Goal: Task Accomplishment & Management: Use online tool/utility

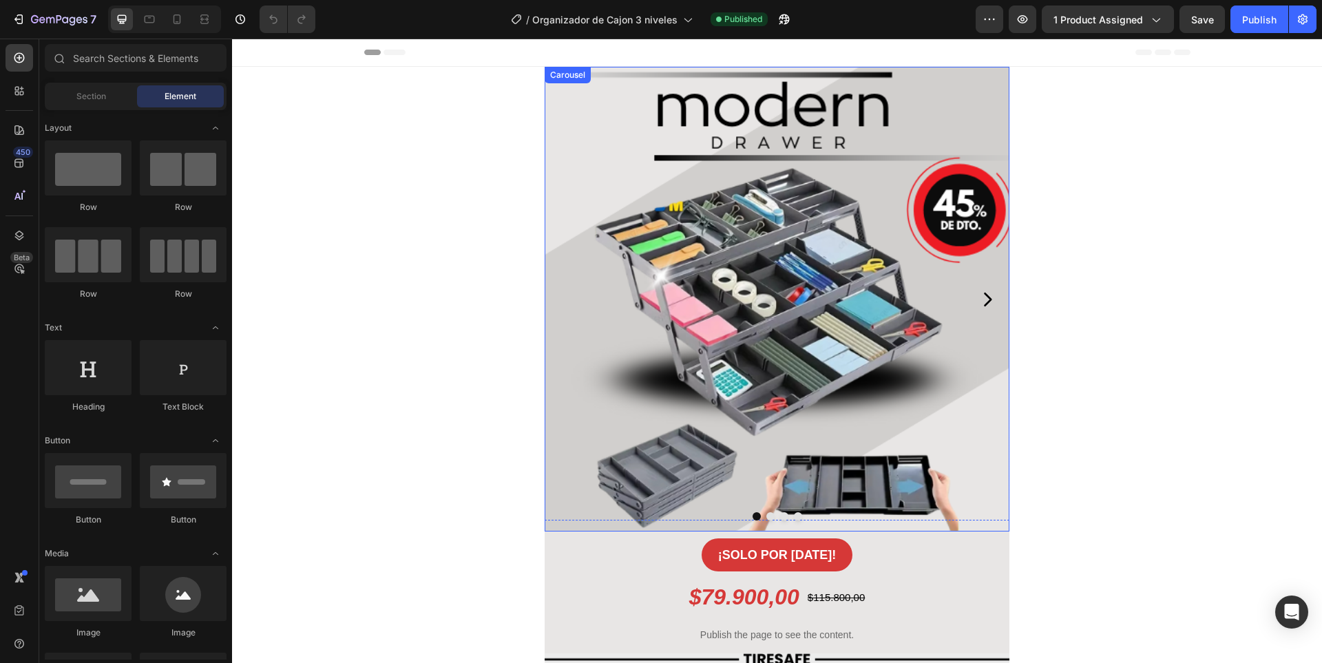
click at [978, 299] on icon "Carousel Next Arrow" at bounding box center [986, 299] width 19 height 19
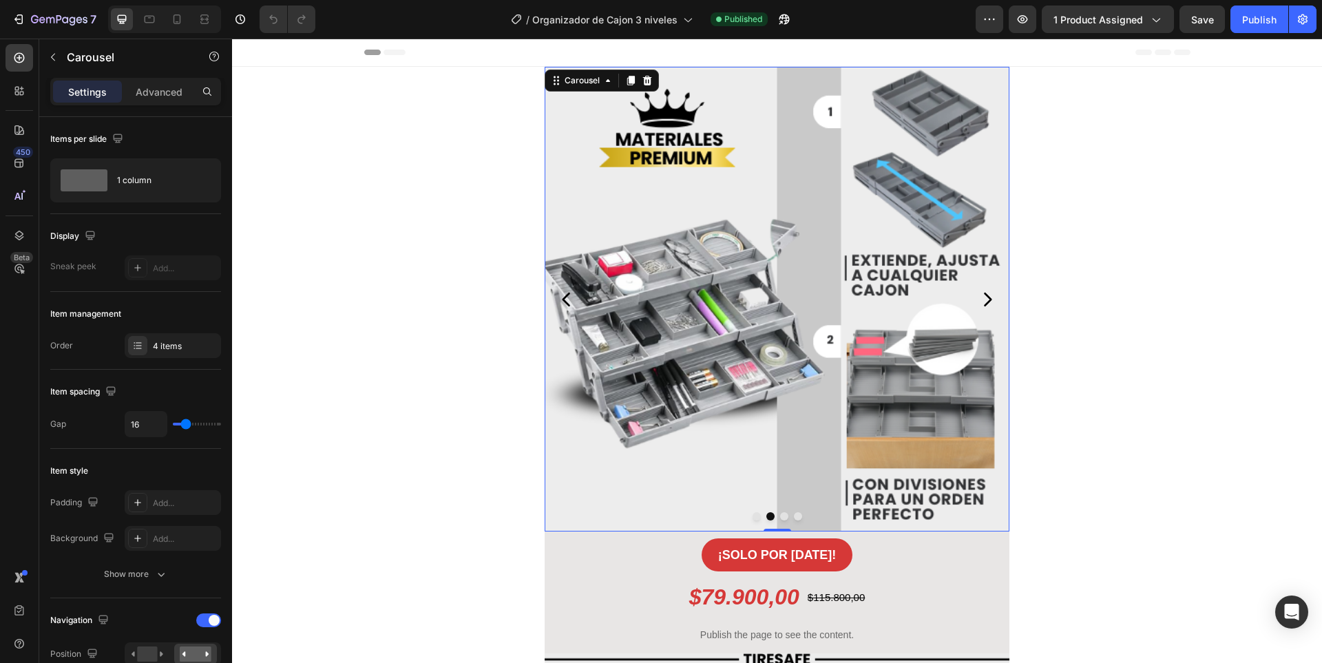
click at [977, 299] on icon "Carousel Next Arrow" at bounding box center [986, 299] width 19 height 19
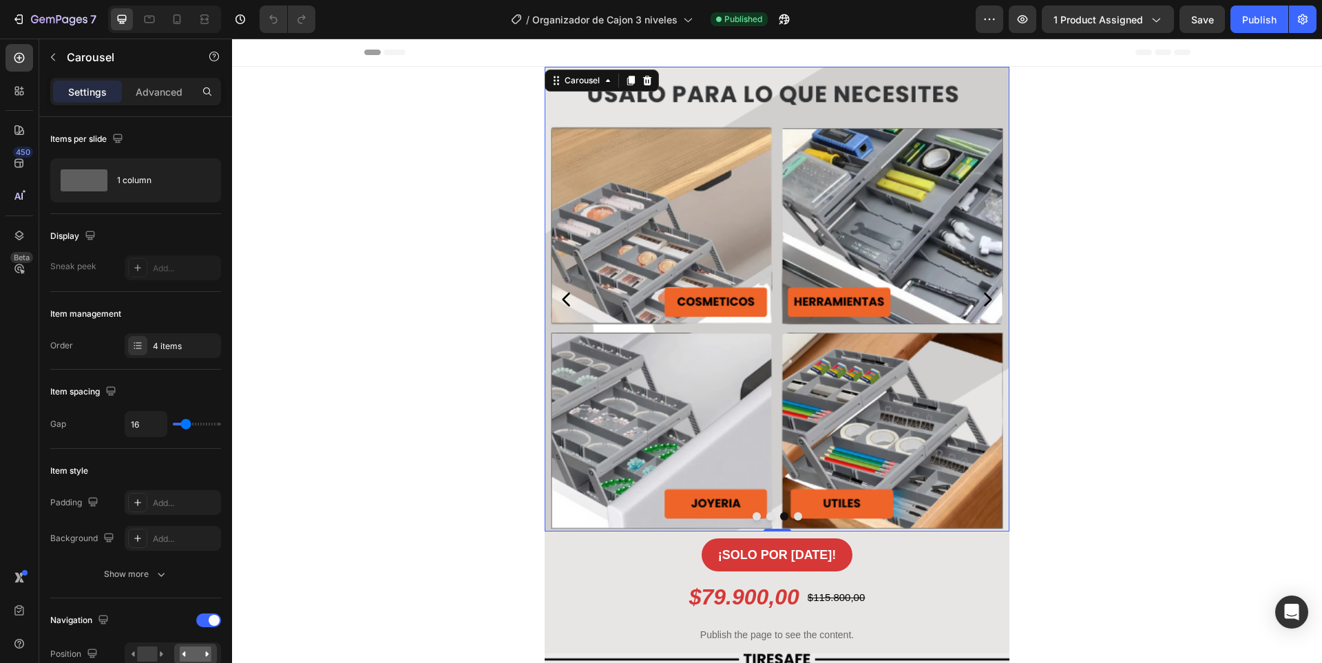
click at [977, 299] on icon "Carousel Next Arrow" at bounding box center [986, 299] width 19 height 19
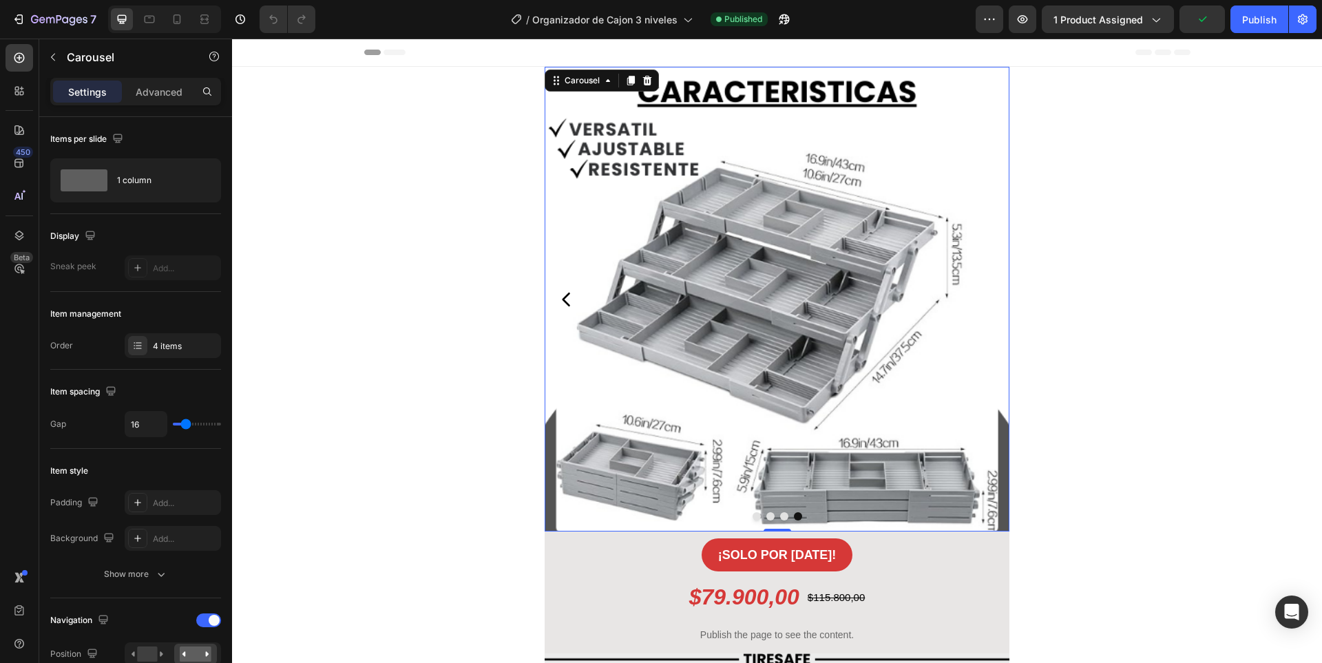
click at [562, 302] on icon "Carousel Back Arrow" at bounding box center [566, 299] width 8 height 14
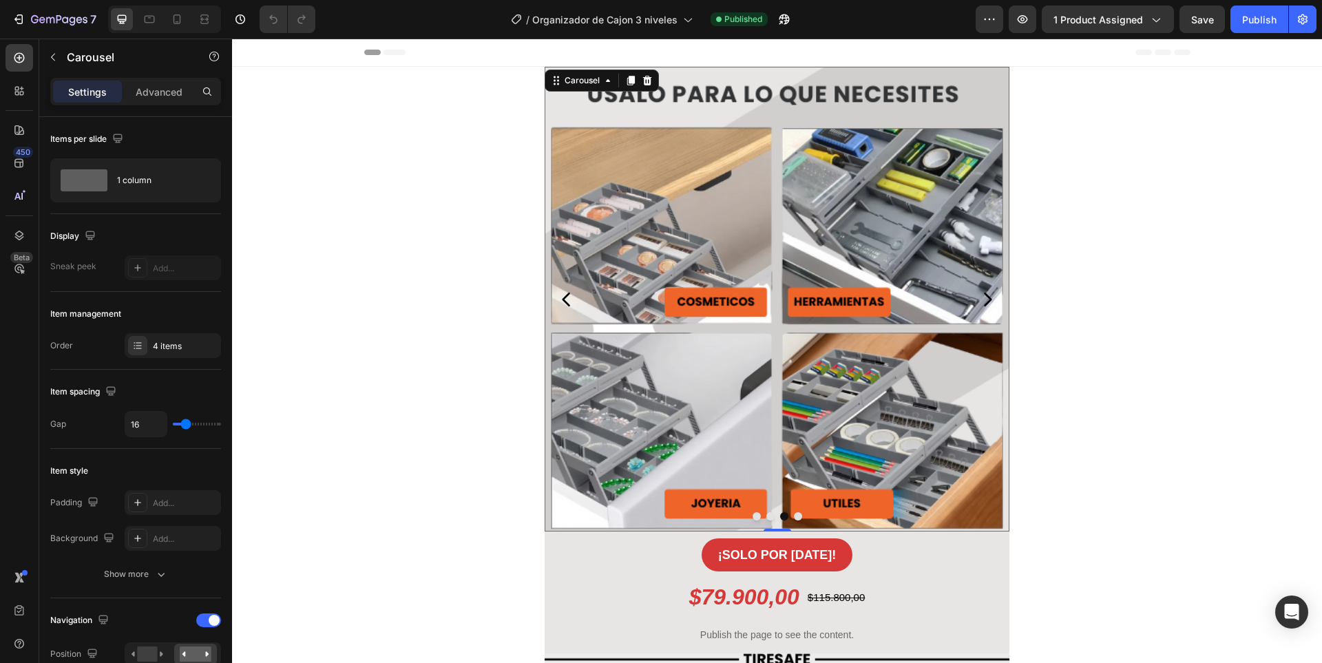
click at [562, 298] on icon "Carousel Back Arrow" at bounding box center [566, 299] width 8 height 14
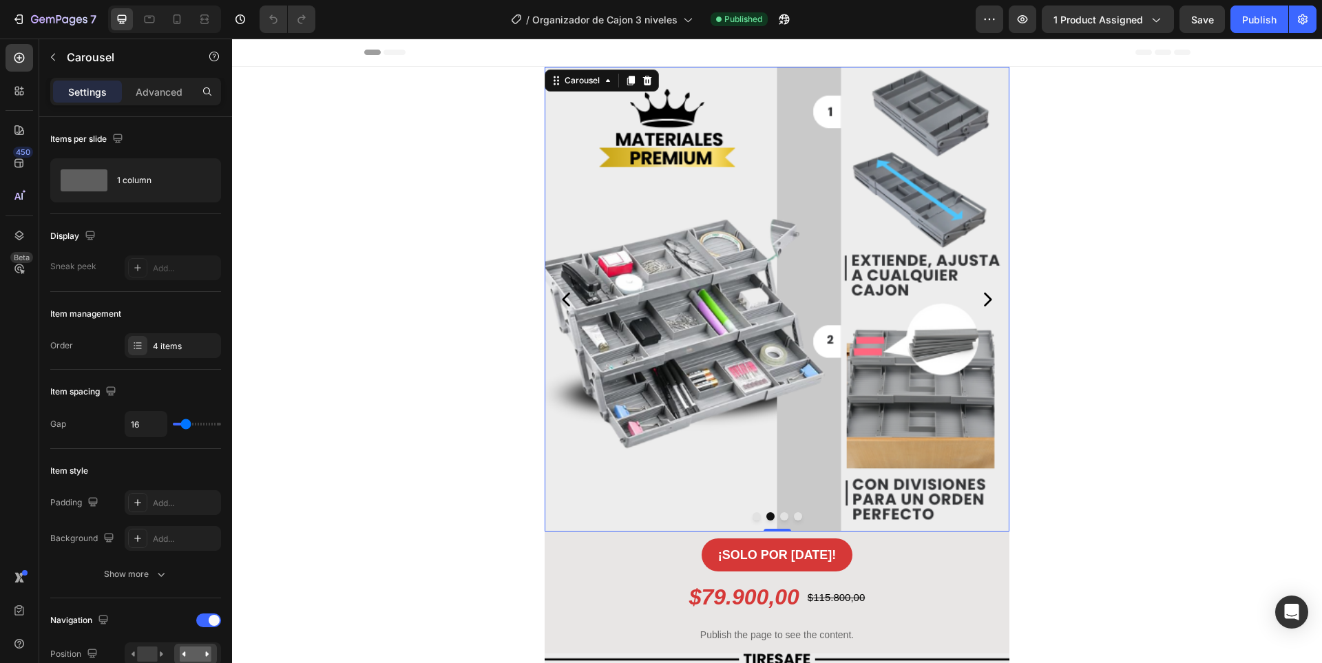
click at [562, 298] on icon "Carousel Back Arrow" at bounding box center [566, 299] width 8 height 14
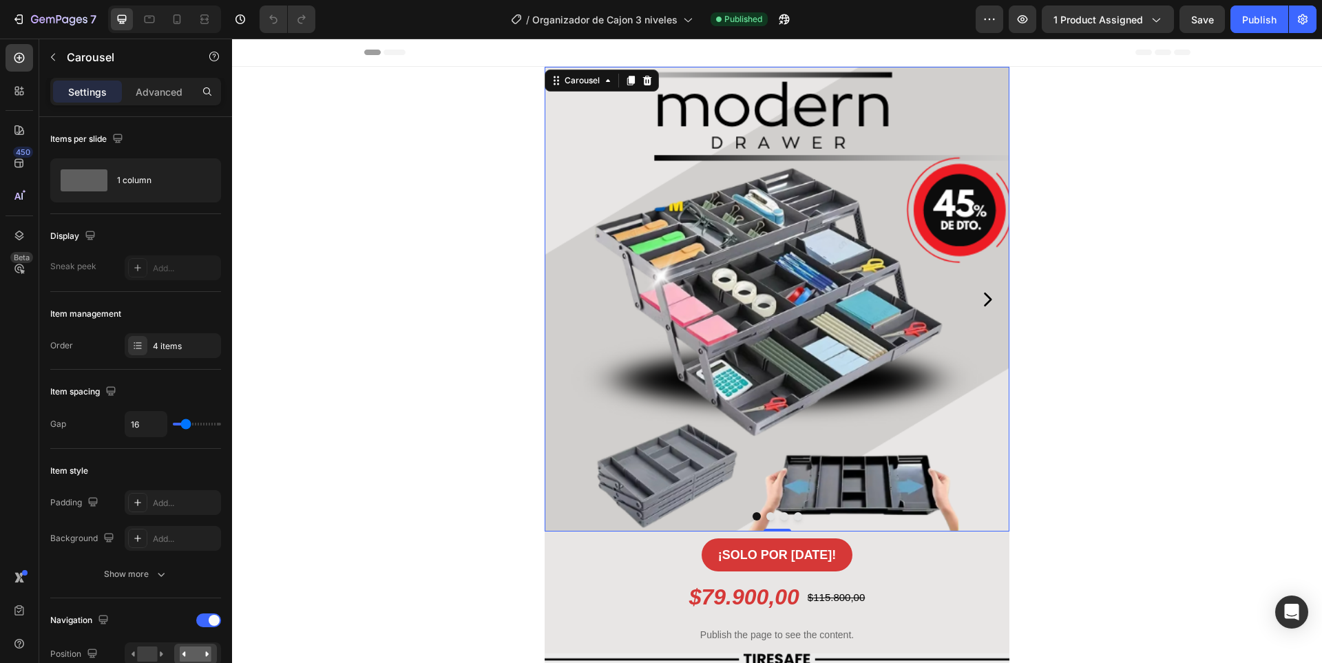
click at [986, 299] on icon "Carousel Next Arrow" at bounding box center [988, 299] width 8 height 14
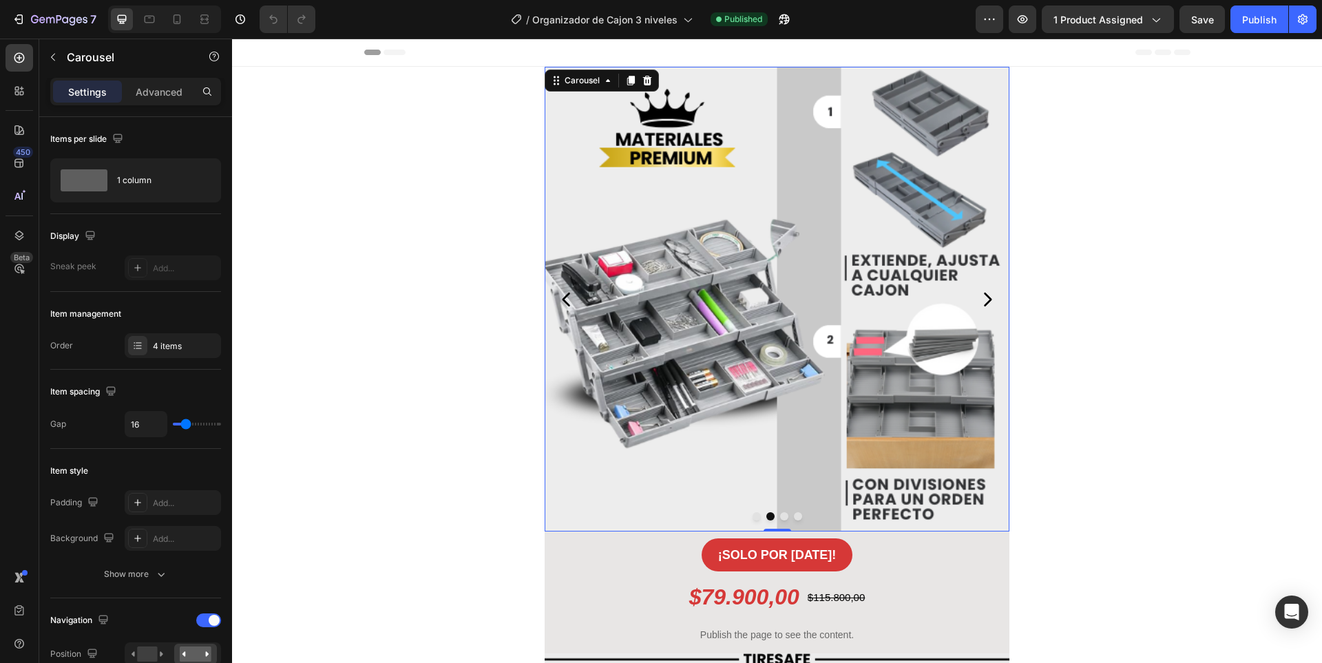
click at [986, 299] on icon "Carousel Next Arrow" at bounding box center [988, 299] width 8 height 14
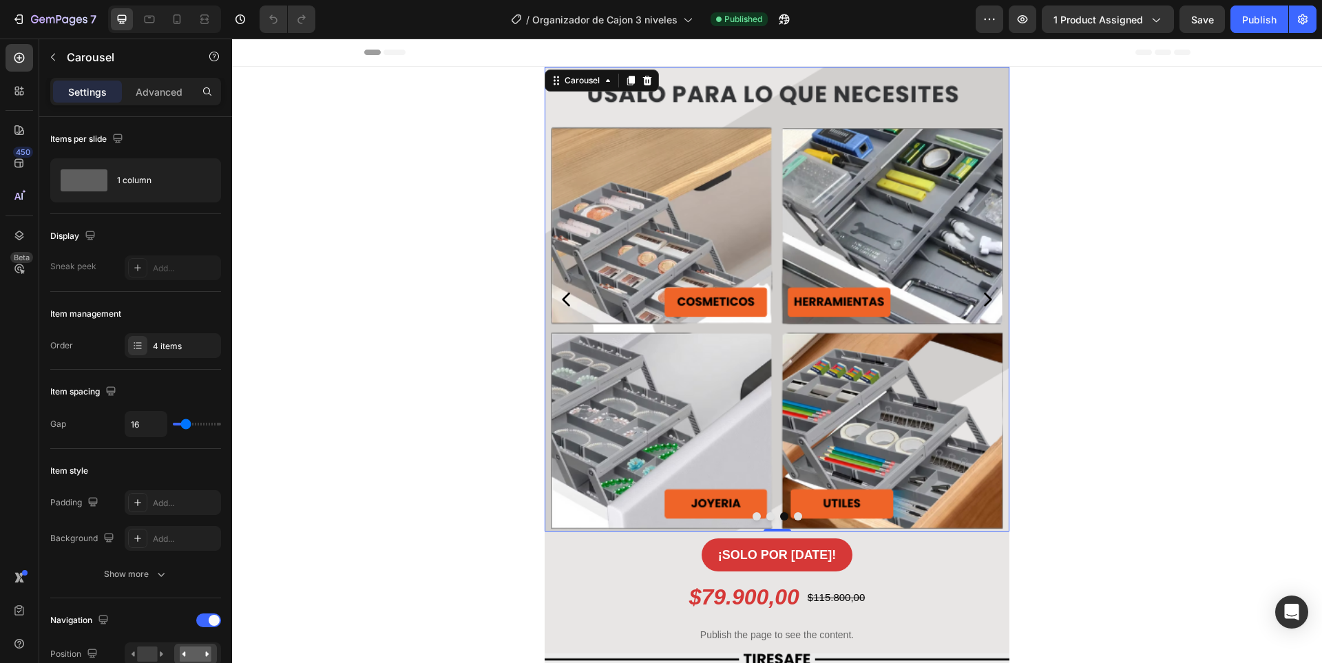
click at [986, 299] on icon "Carousel Next Arrow" at bounding box center [988, 299] width 8 height 14
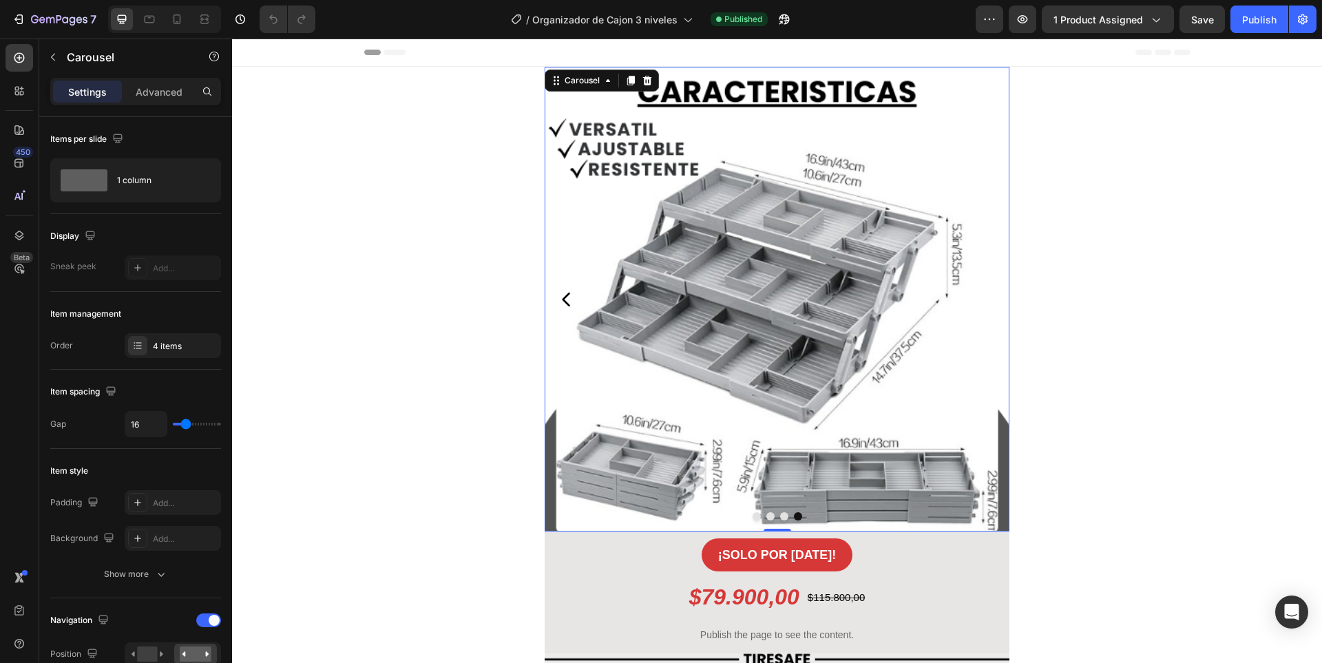
click at [562, 302] on icon "Carousel Back Arrow" at bounding box center [566, 299] width 8 height 14
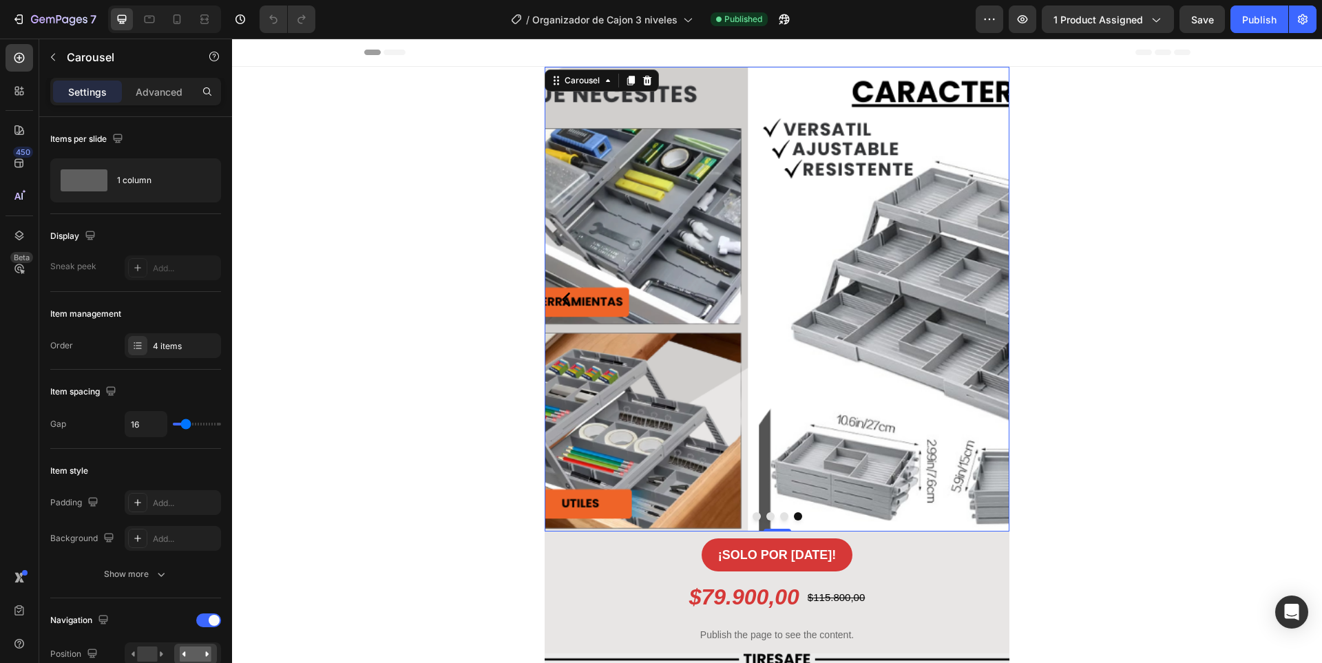
click at [562, 302] on icon "Carousel Back Arrow" at bounding box center [566, 299] width 8 height 14
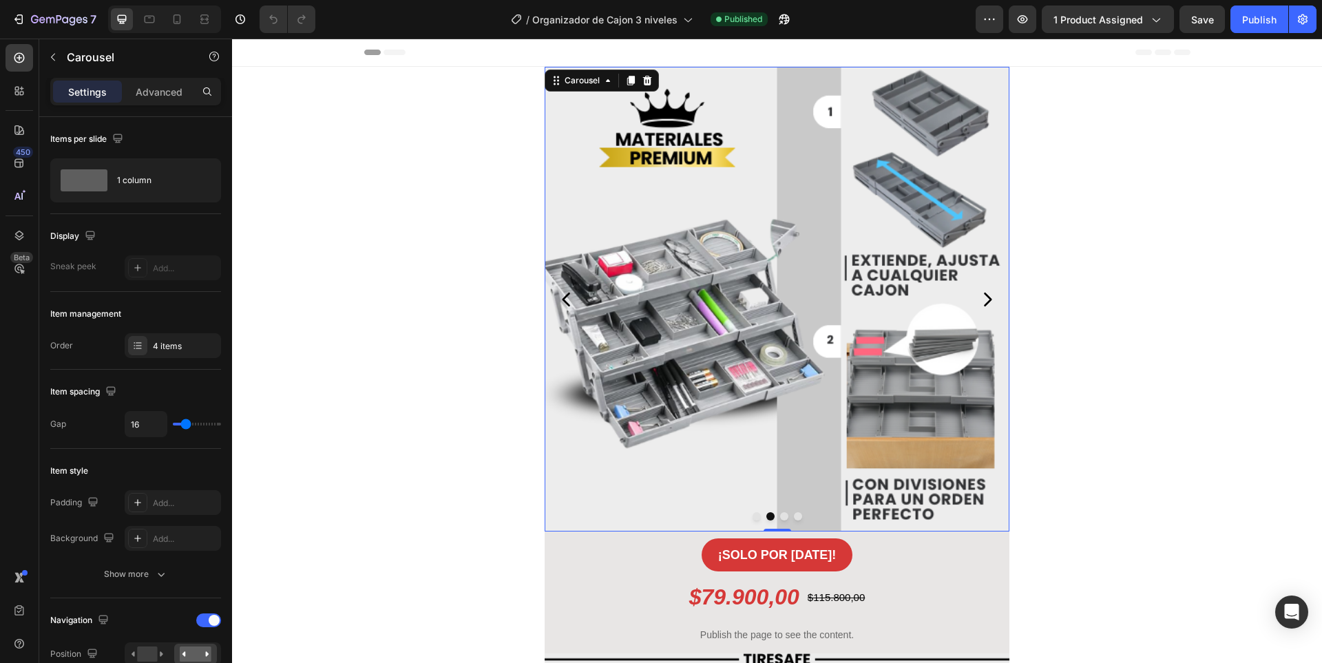
click at [562, 302] on icon "Carousel Back Arrow" at bounding box center [566, 299] width 8 height 14
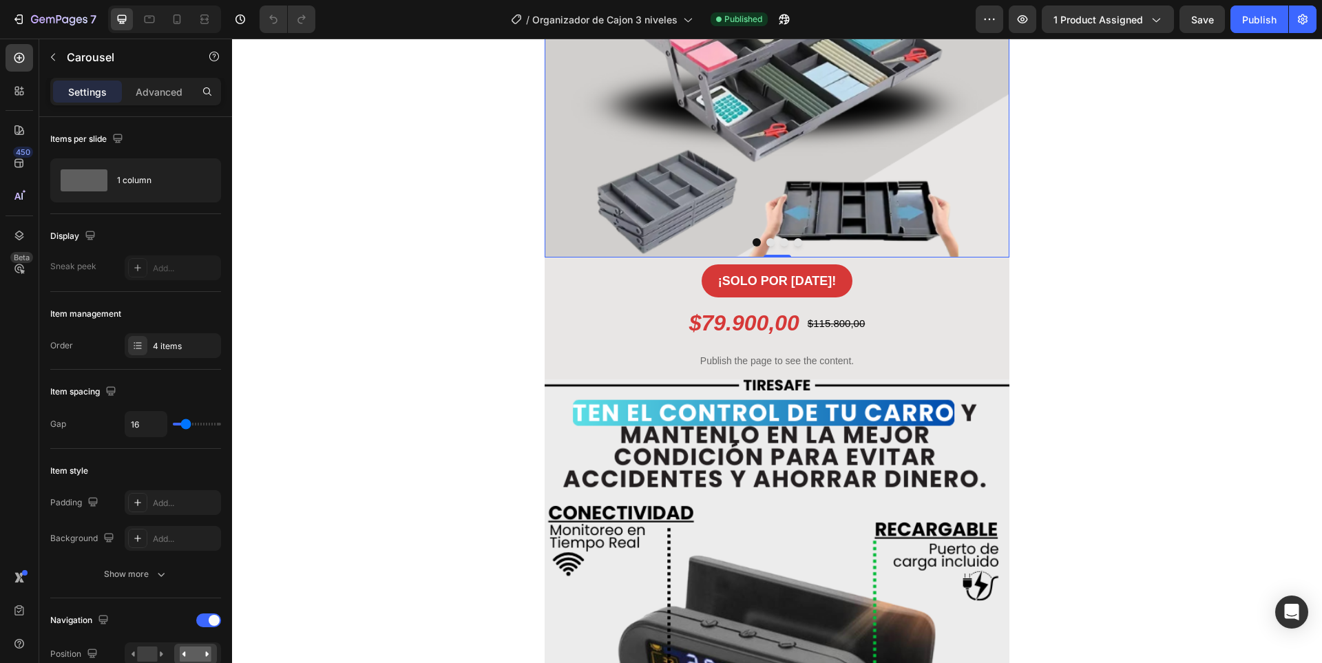
scroll to position [275, 0]
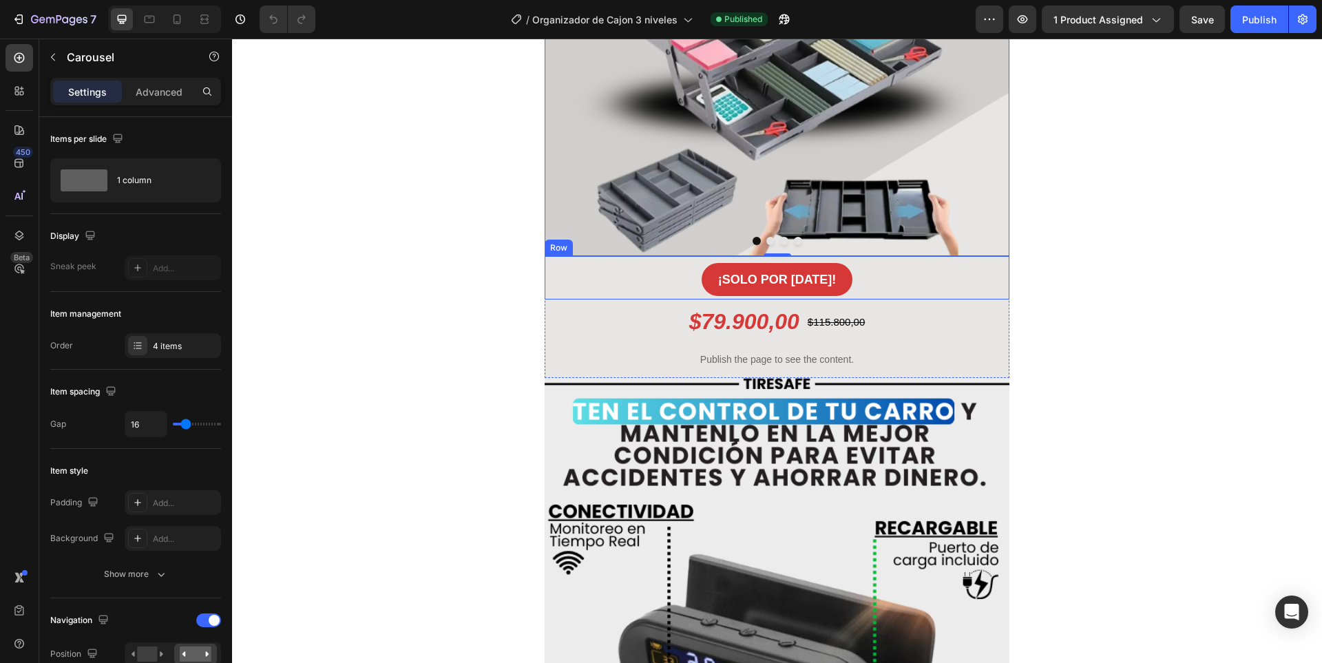
click at [624, 277] on div "¡SOLO POR [DATE]! [GEOGRAPHIC_DATA]" at bounding box center [776, 277] width 465 height 43
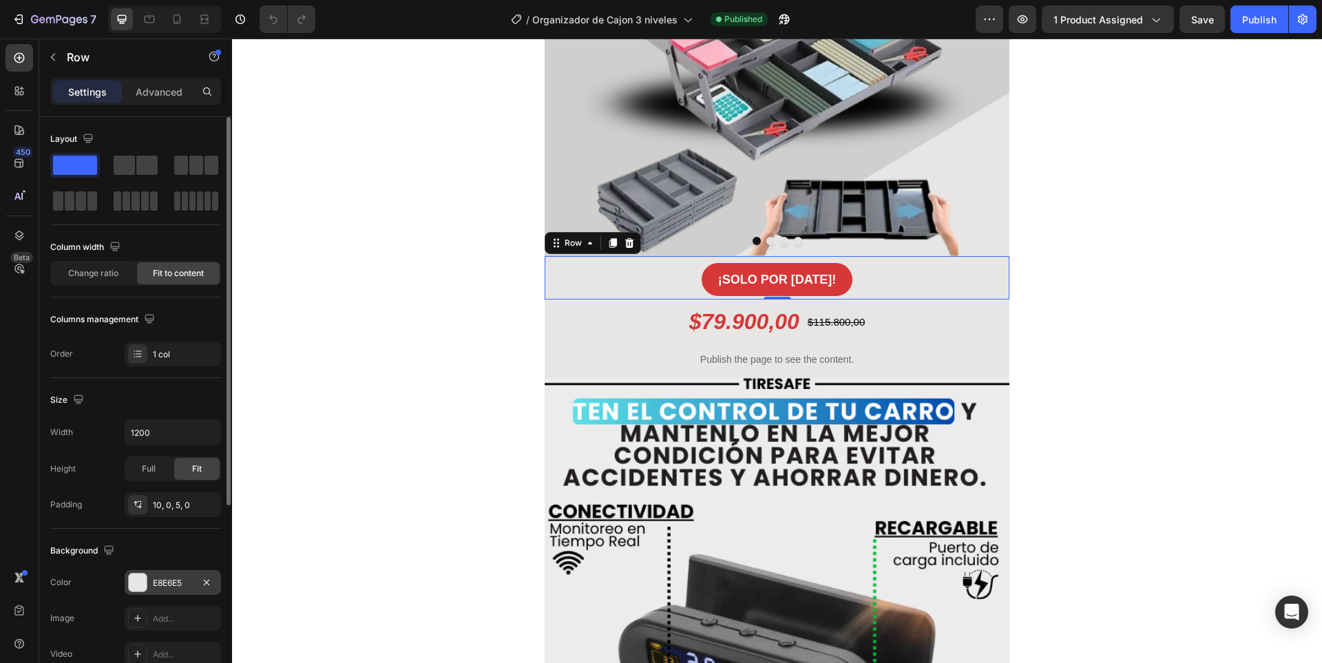
click at [158, 578] on div "E8E6E5" at bounding box center [173, 583] width 40 height 12
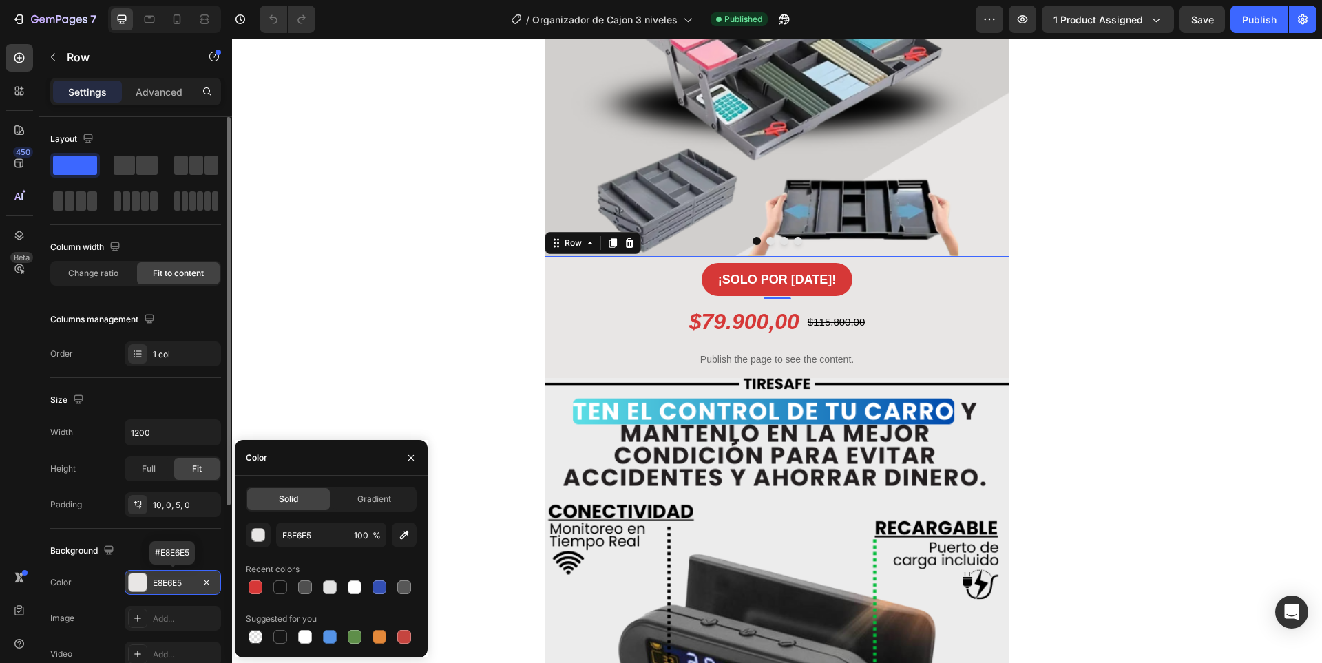
drag, startPoint x: 158, startPoint y: 578, endPoint x: 165, endPoint y: 582, distance: 7.7
click at [159, 578] on div "E8E6E5" at bounding box center [173, 583] width 40 height 12
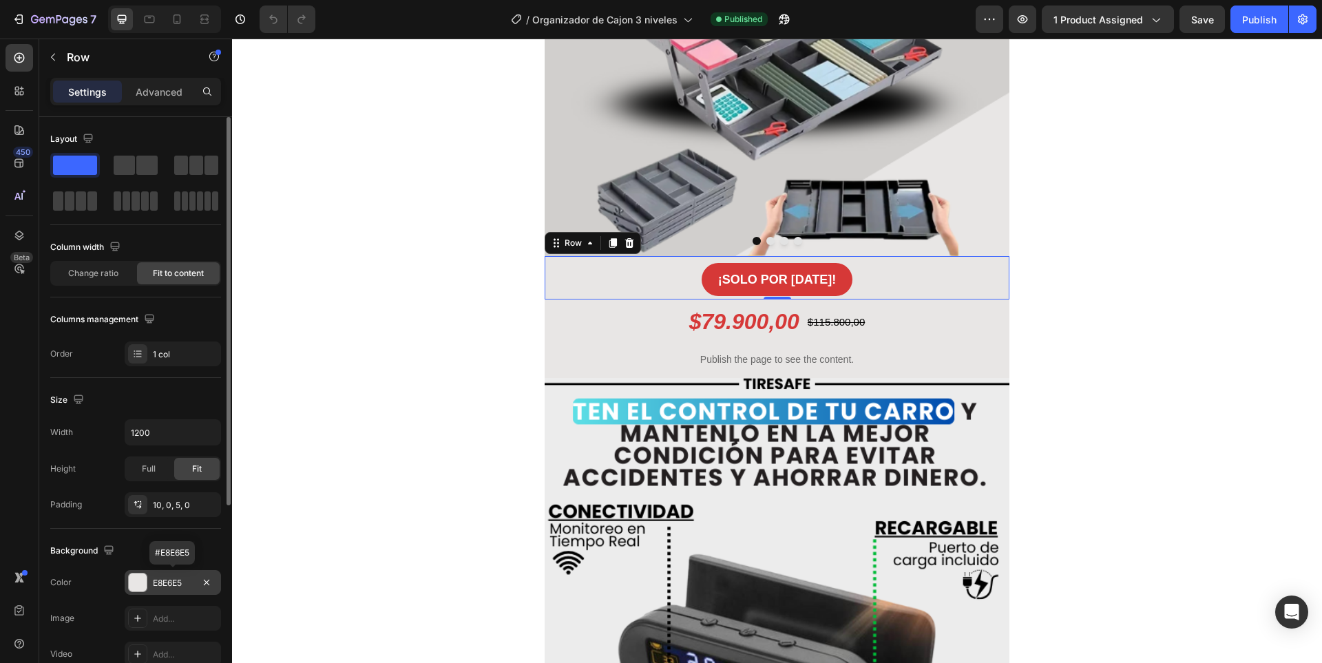
click at [165, 582] on div "E8E6E5" at bounding box center [173, 583] width 40 height 12
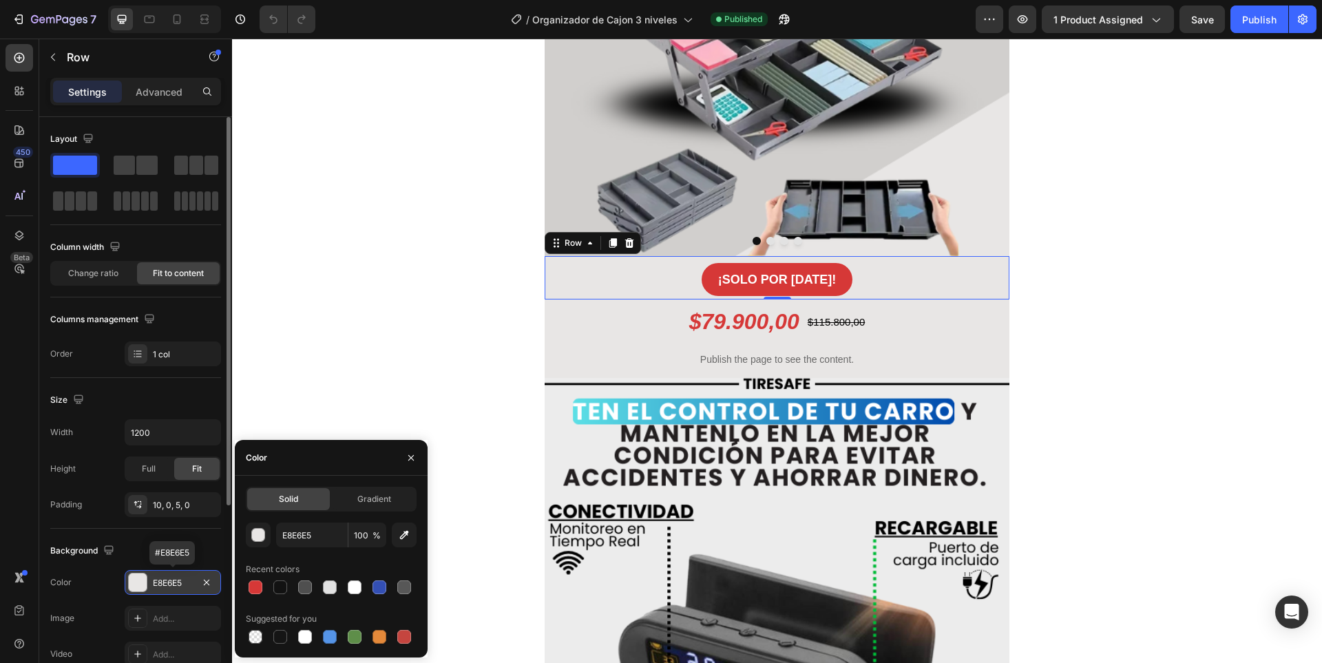
click at [165, 582] on div "E8E6E5" at bounding box center [173, 583] width 40 height 12
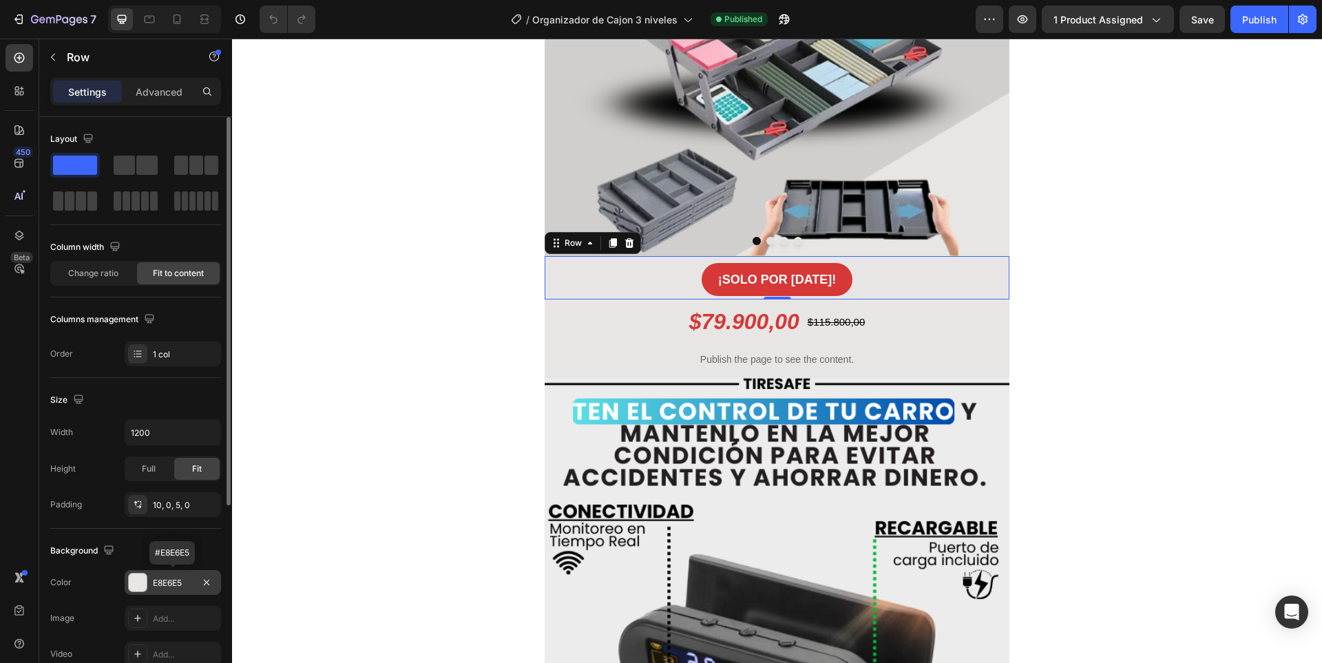
click at [167, 582] on div "E8E6E5" at bounding box center [173, 583] width 40 height 12
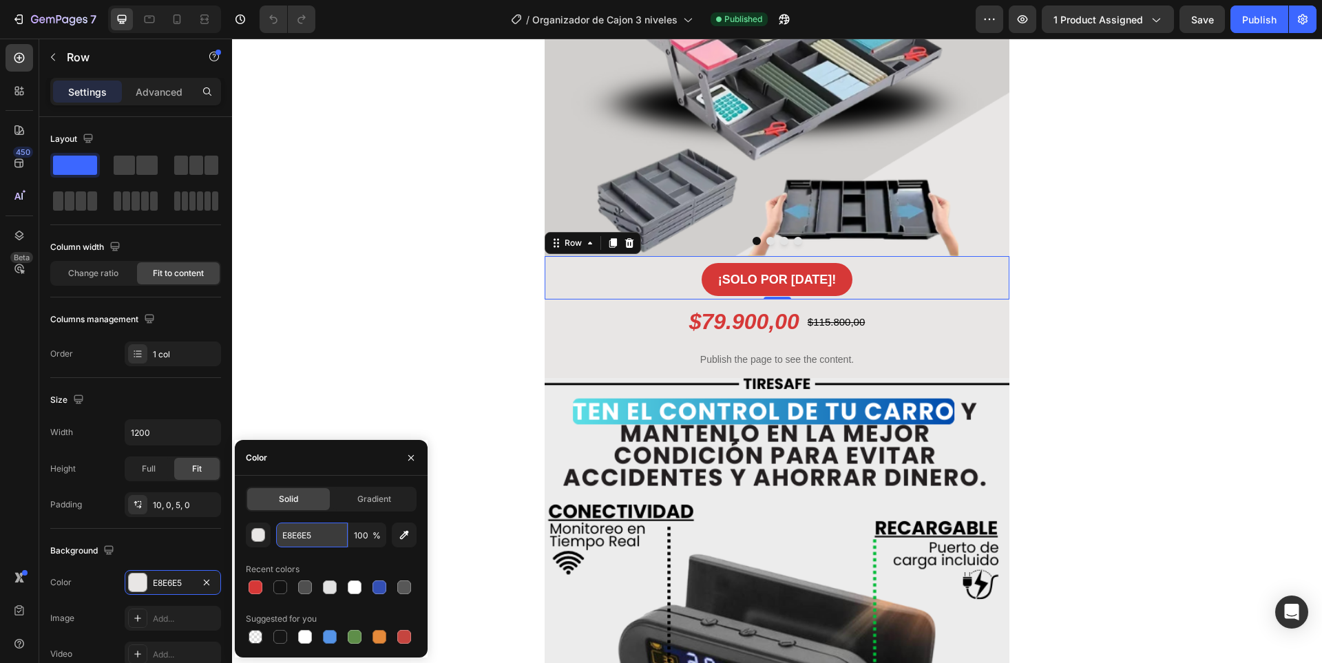
click at [301, 533] on input "E8E6E5" at bounding box center [312, 534] width 72 height 25
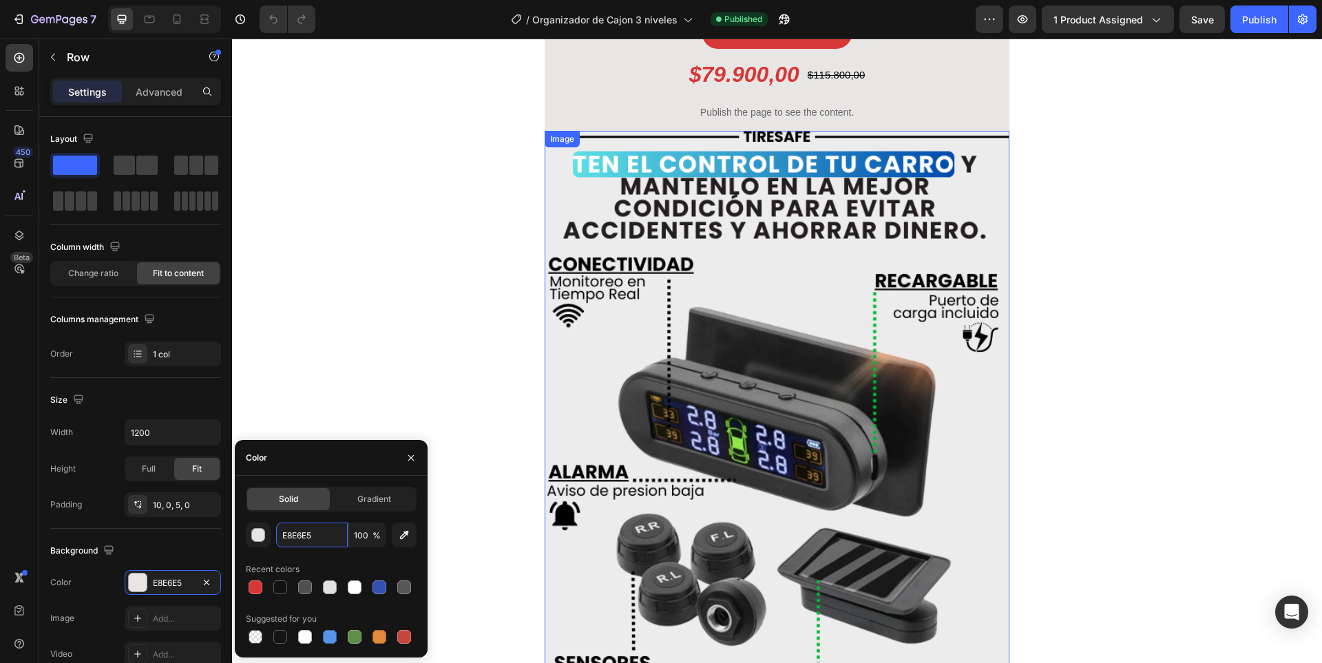
scroll to position [0, 0]
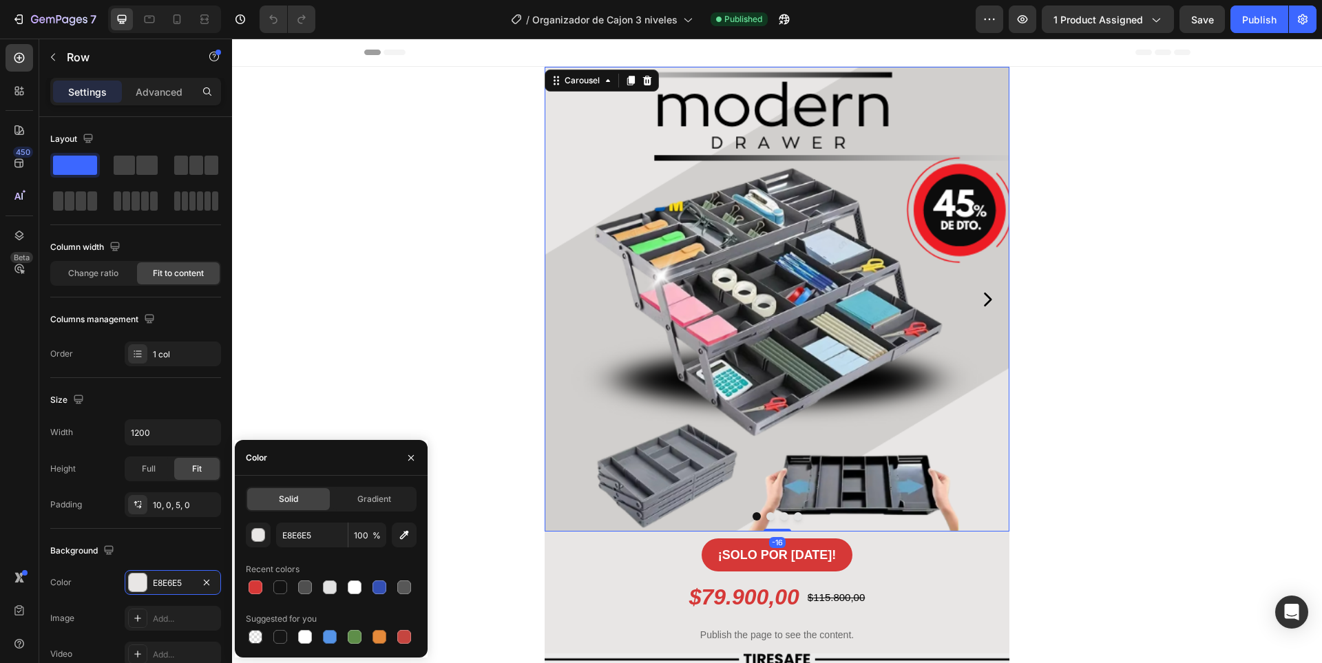
click at [988, 303] on icon "Carousel Next Arrow" at bounding box center [986, 299] width 19 height 19
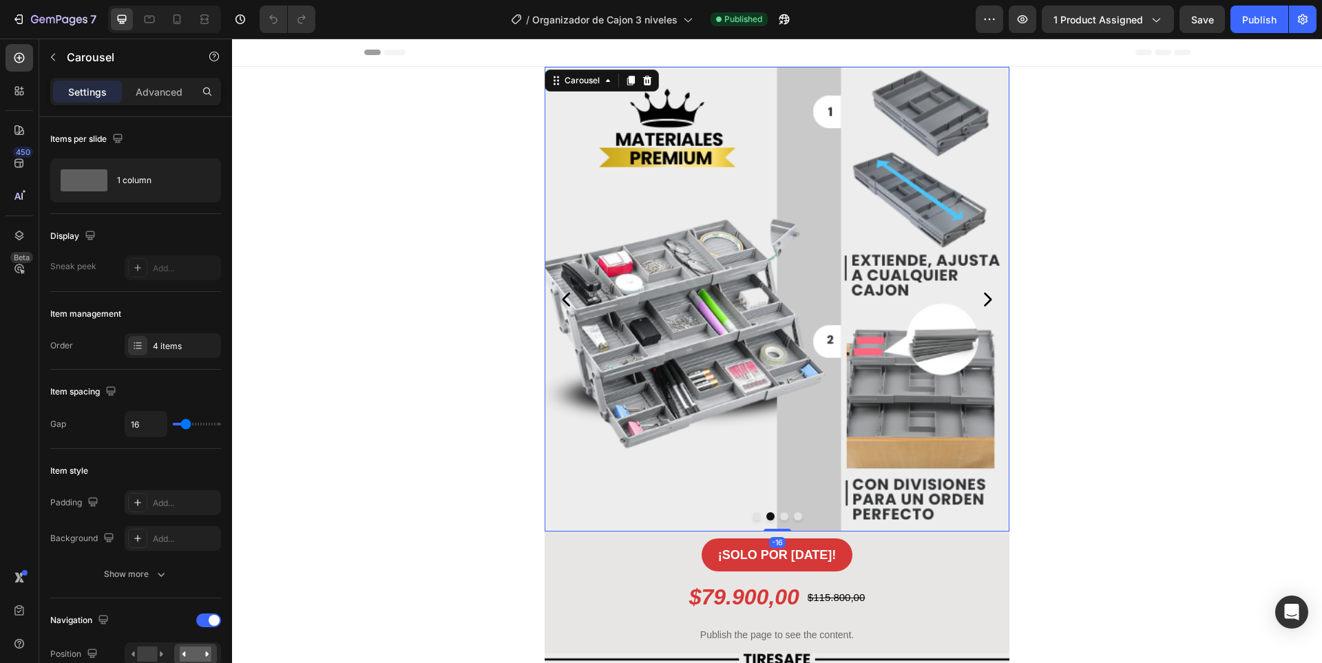
click at [988, 303] on icon "Carousel Next Arrow" at bounding box center [986, 299] width 19 height 19
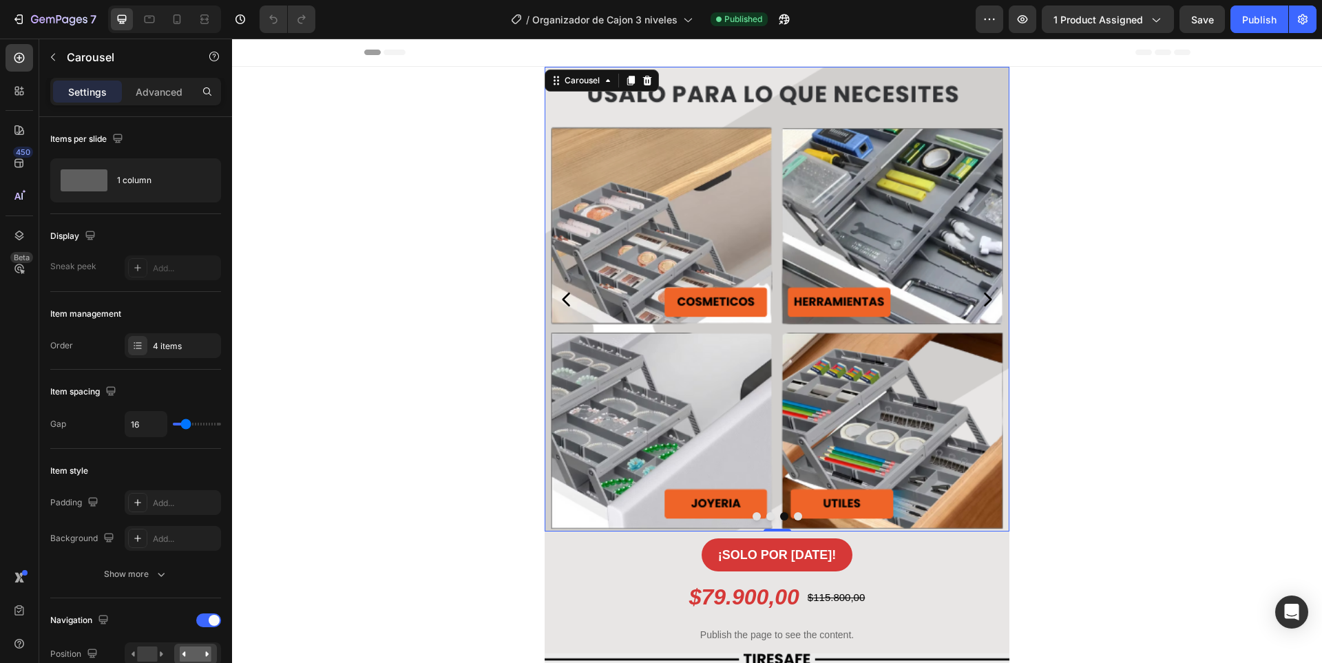
click at [988, 303] on icon "Carousel Next Arrow" at bounding box center [986, 299] width 19 height 19
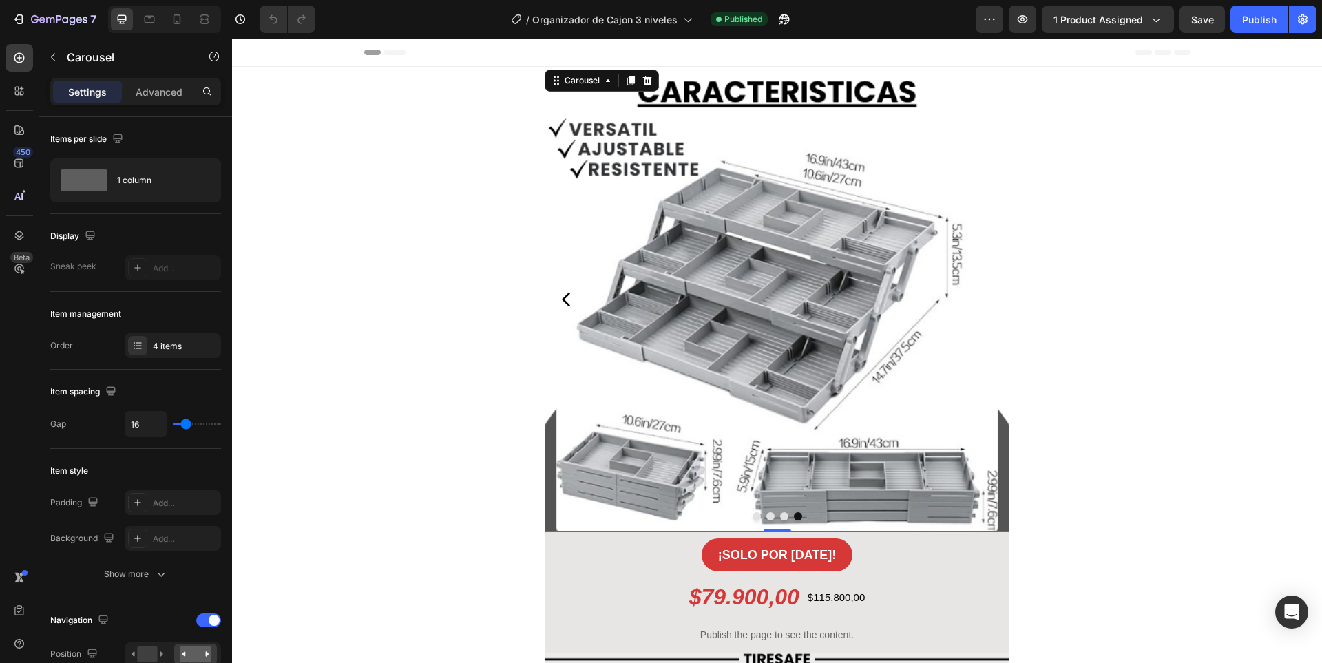
click at [560, 303] on icon "Carousel Back Arrow" at bounding box center [566, 299] width 19 height 19
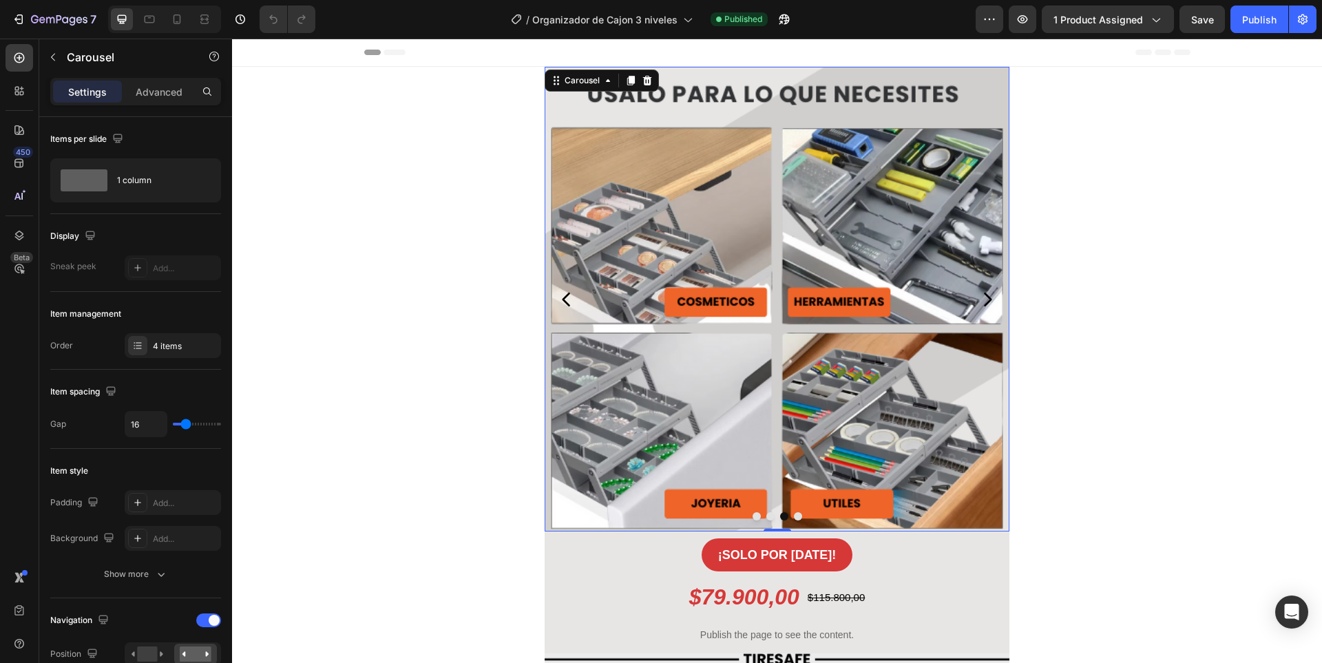
click at [560, 303] on icon "Carousel Back Arrow" at bounding box center [566, 299] width 19 height 19
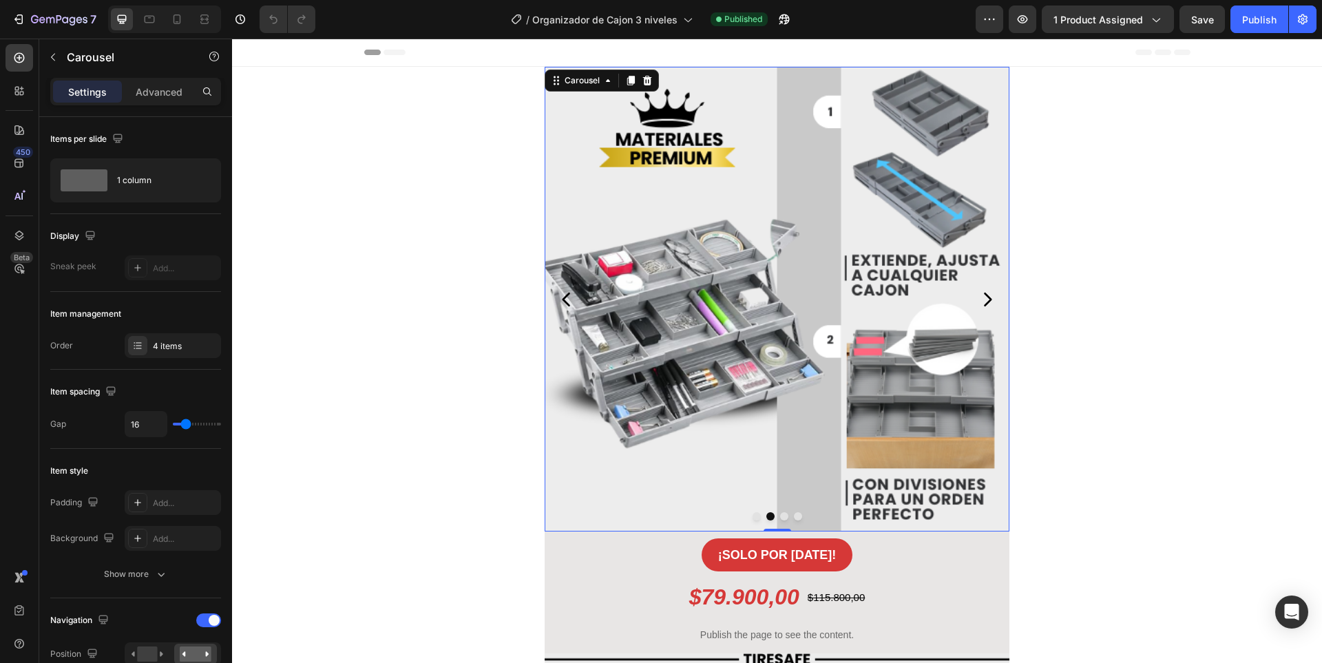
click at [560, 303] on icon "Carousel Back Arrow" at bounding box center [566, 299] width 19 height 19
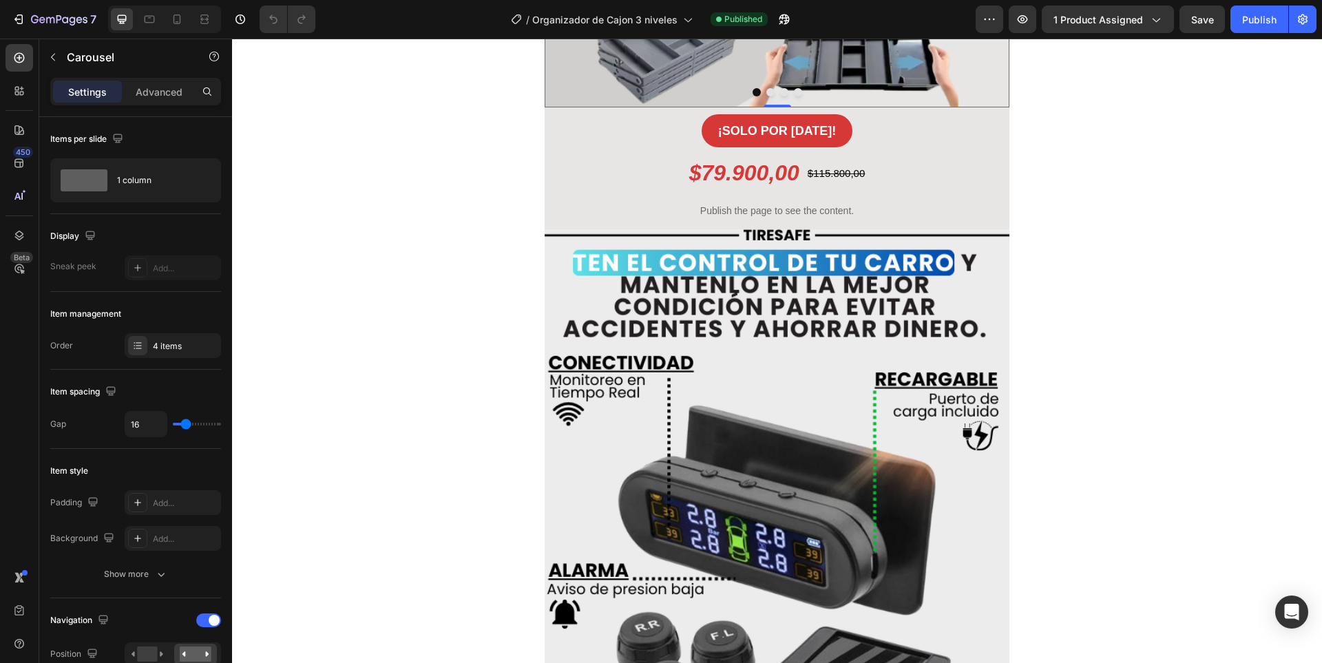
scroll to position [551, 0]
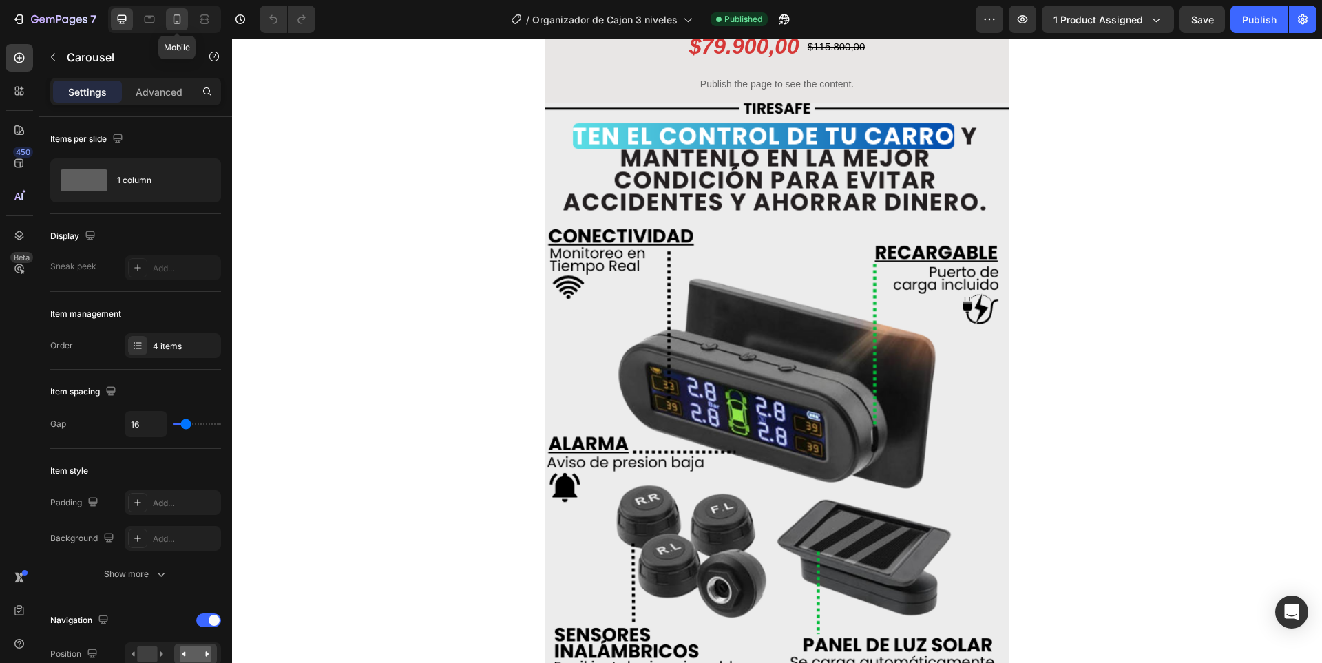
click at [183, 11] on div at bounding box center [177, 19] width 22 height 22
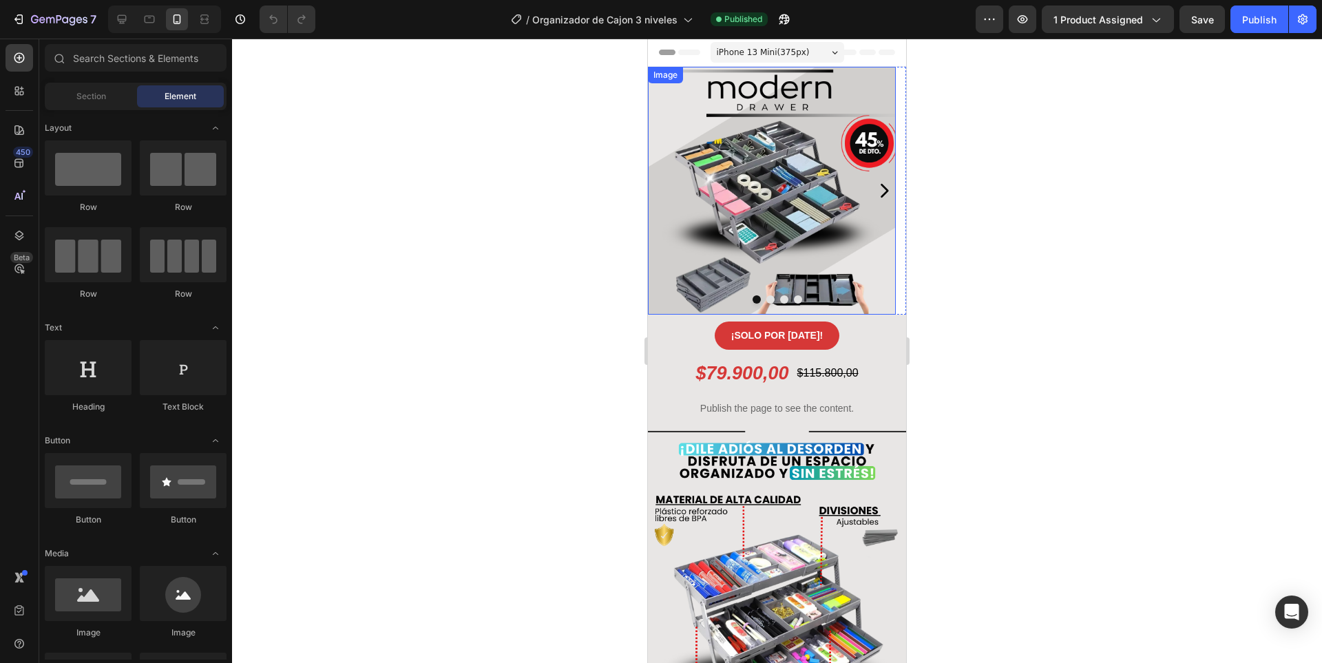
click at [793, 155] on img at bounding box center [772, 191] width 248 height 248
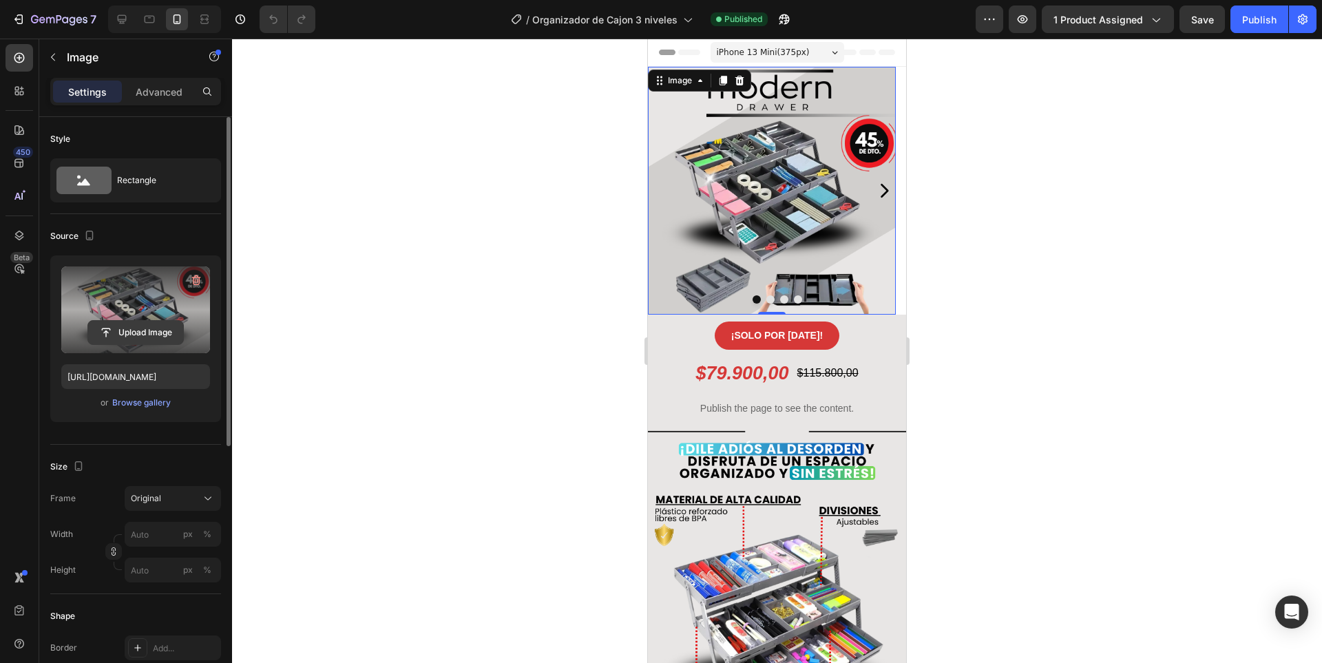
click at [123, 335] on input "file" at bounding box center [135, 332] width 95 height 23
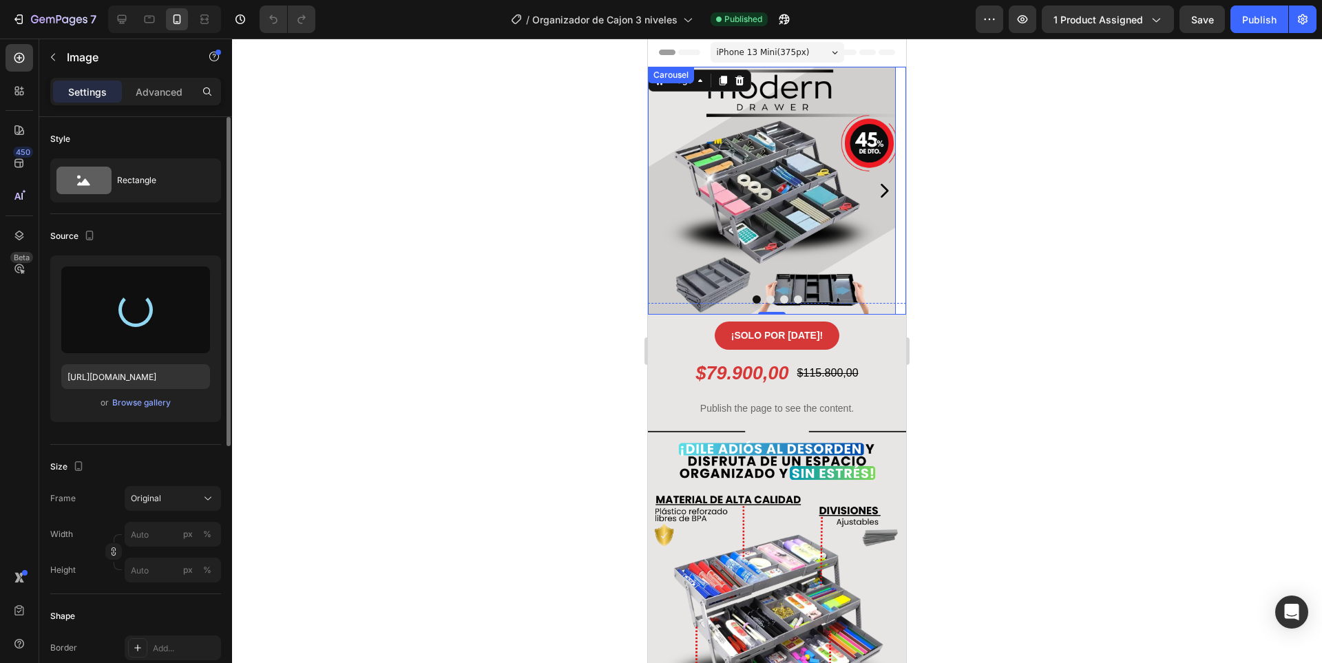
type input "[URL][DOMAIN_NAME]"
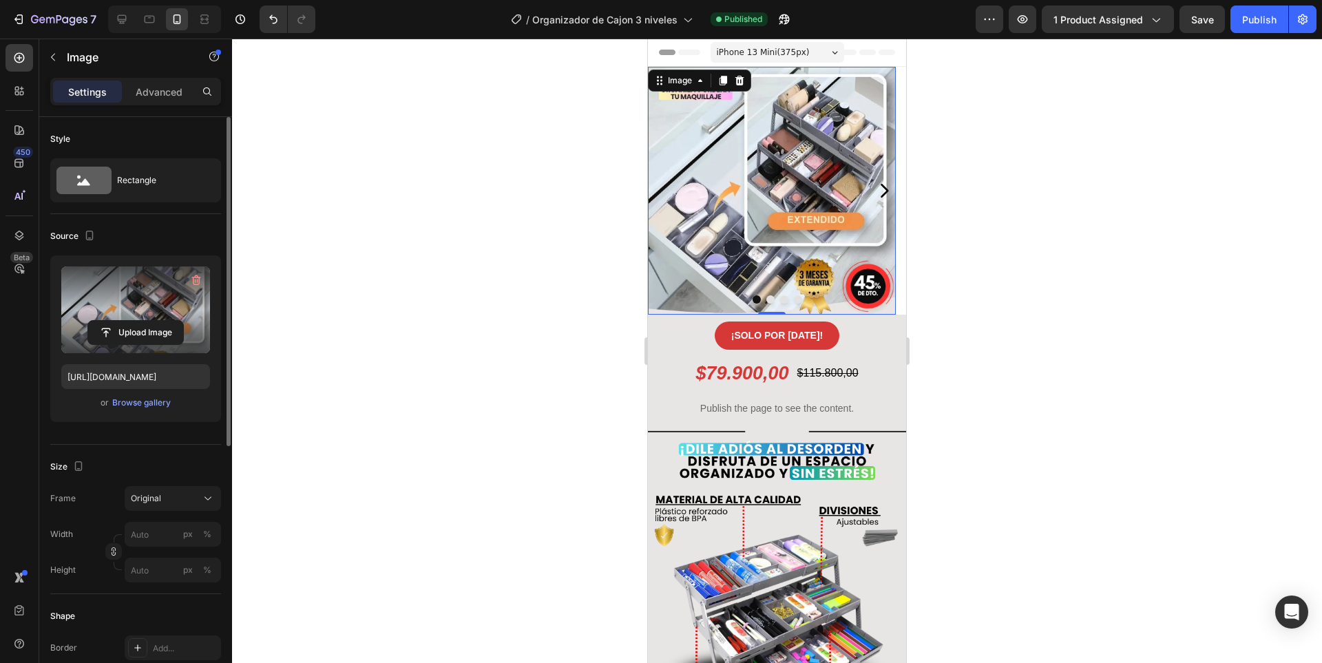
click at [1002, 291] on div at bounding box center [777, 351] width 1090 height 624
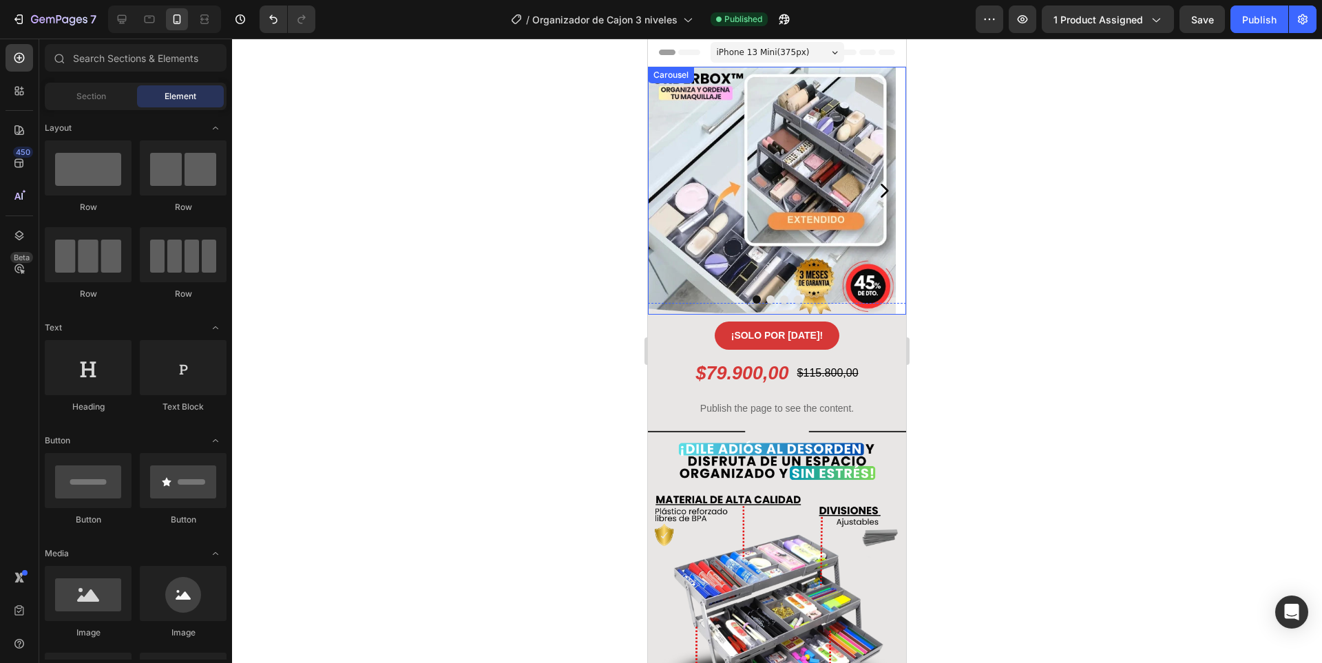
click at [878, 192] on icon "Carousel Next Arrow" at bounding box center [883, 190] width 19 height 19
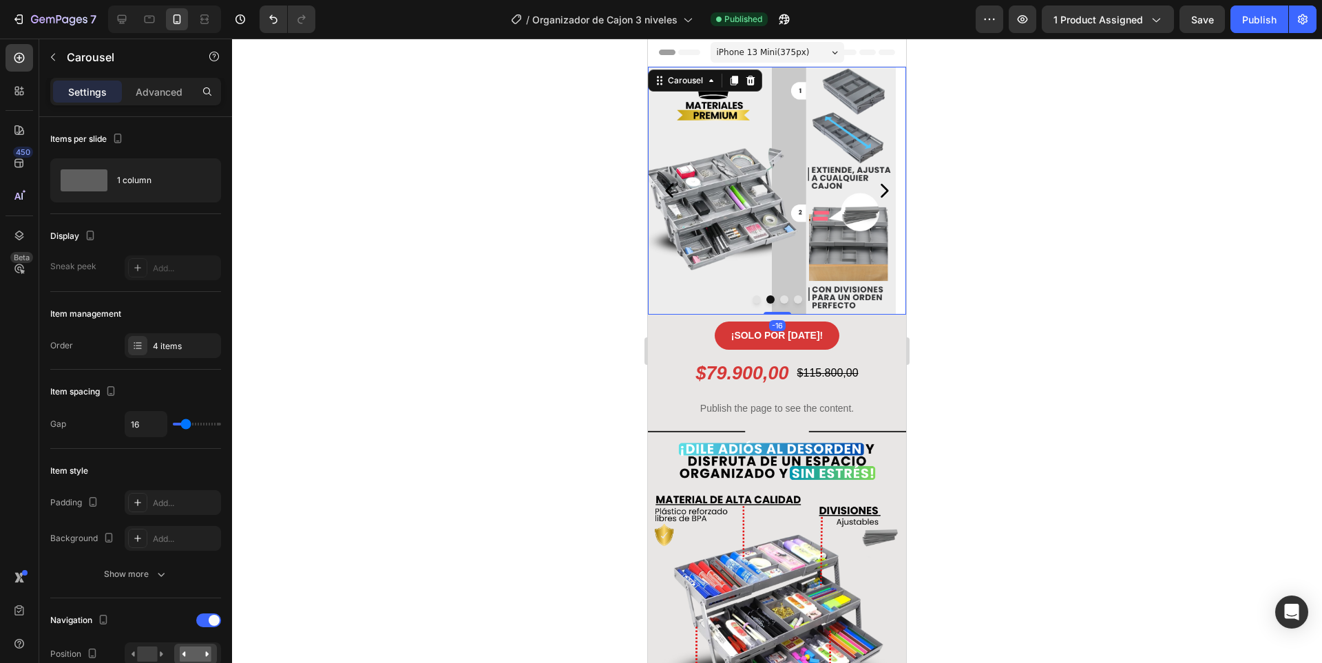
click at [792, 187] on img at bounding box center [772, 191] width 248 height 248
click at [874, 191] on icon "Carousel Next Arrow" at bounding box center [883, 190] width 19 height 19
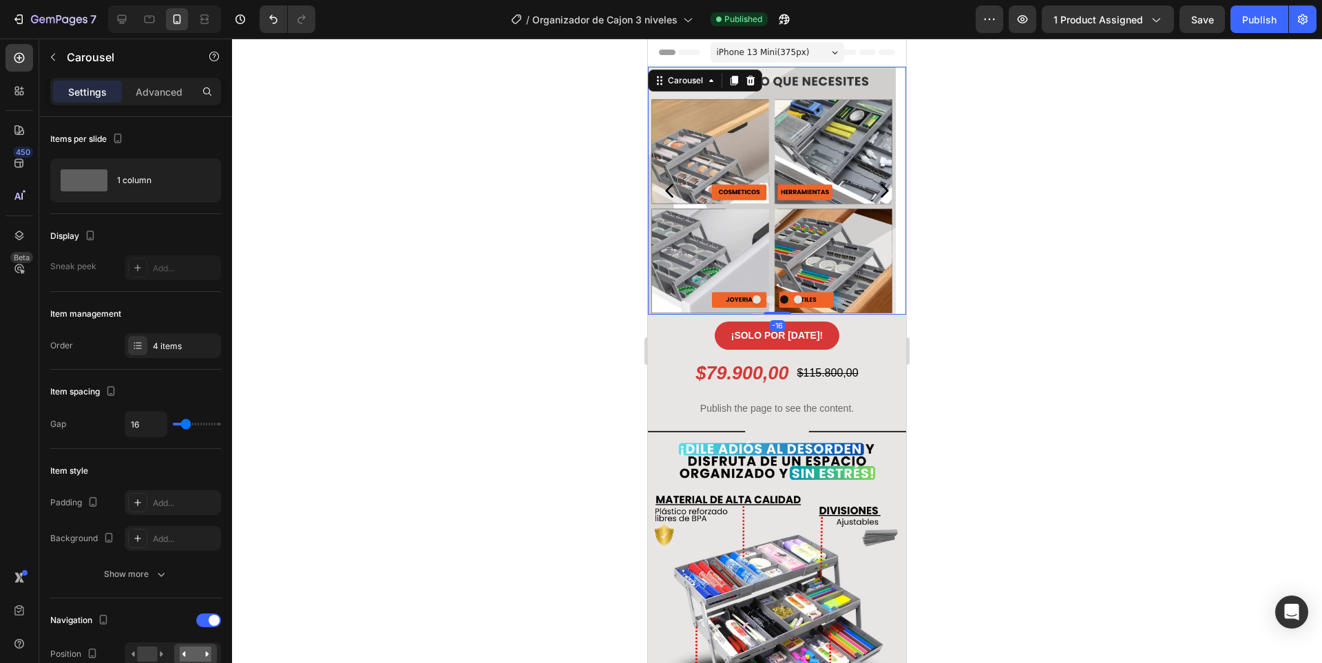
click at [796, 204] on img at bounding box center [772, 191] width 248 height 248
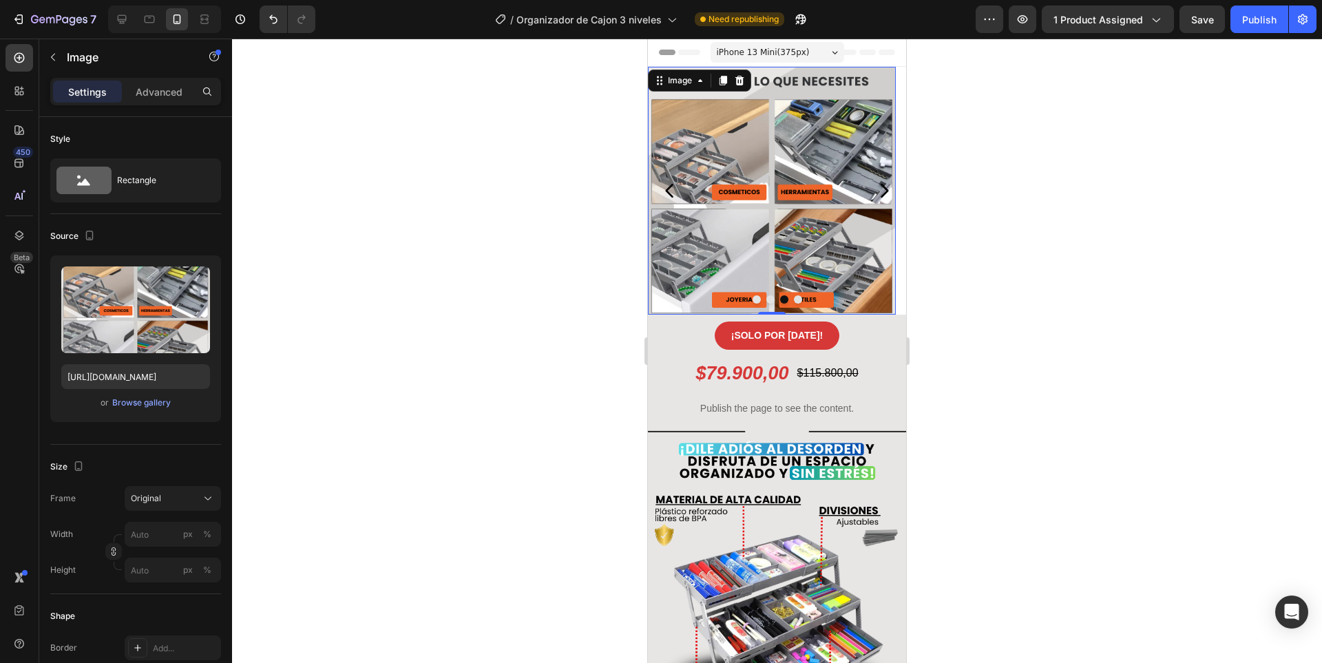
click at [829, 204] on img at bounding box center [772, 191] width 248 height 248
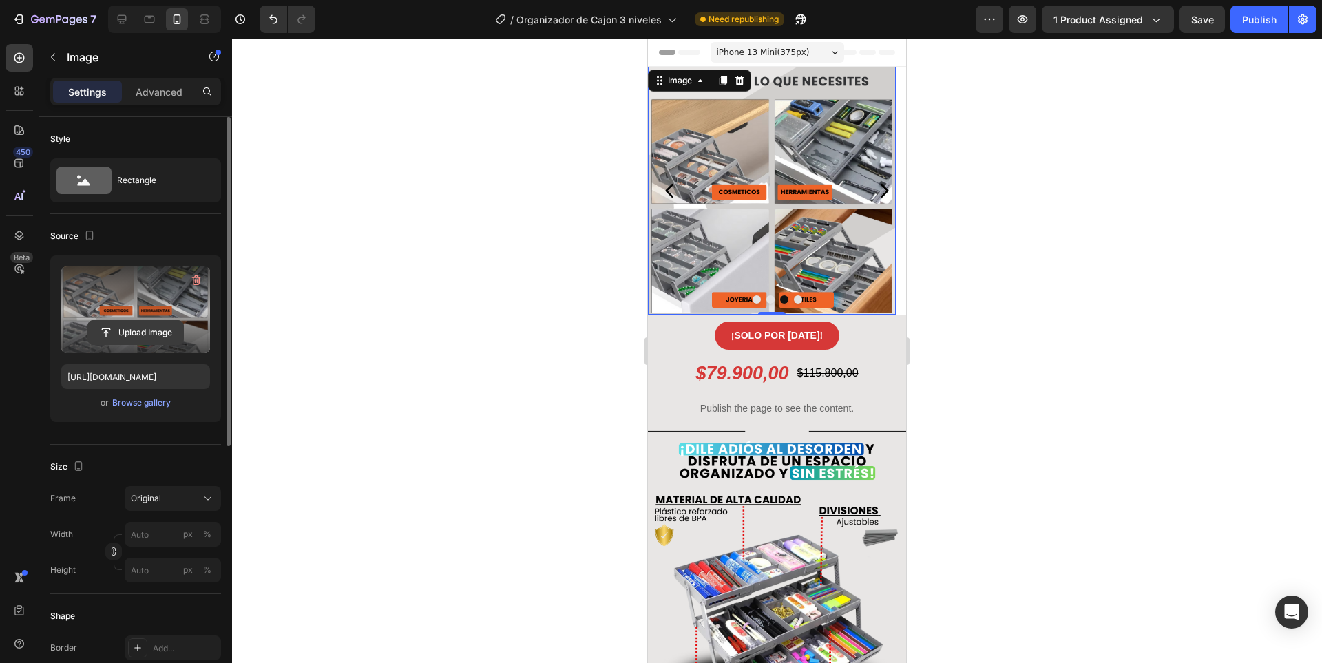
click at [154, 339] on input "file" at bounding box center [135, 332] width 95 height 23
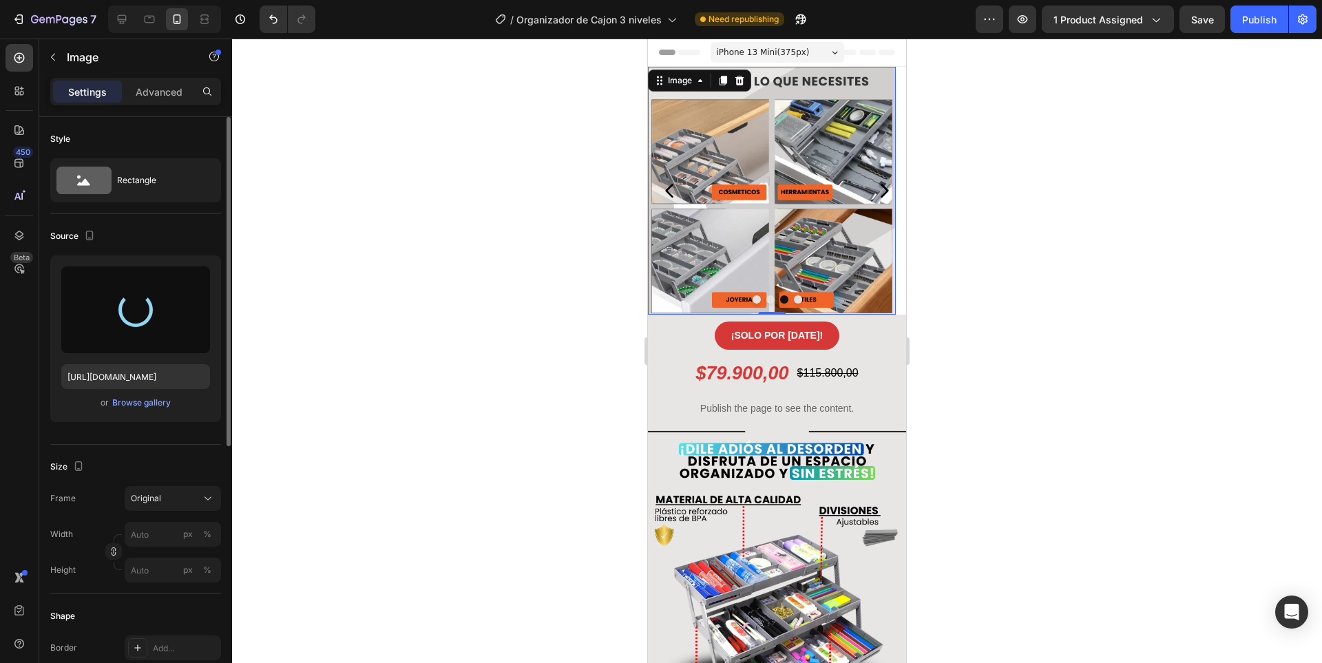
type input "[URL][DOMAIN_NAME]"
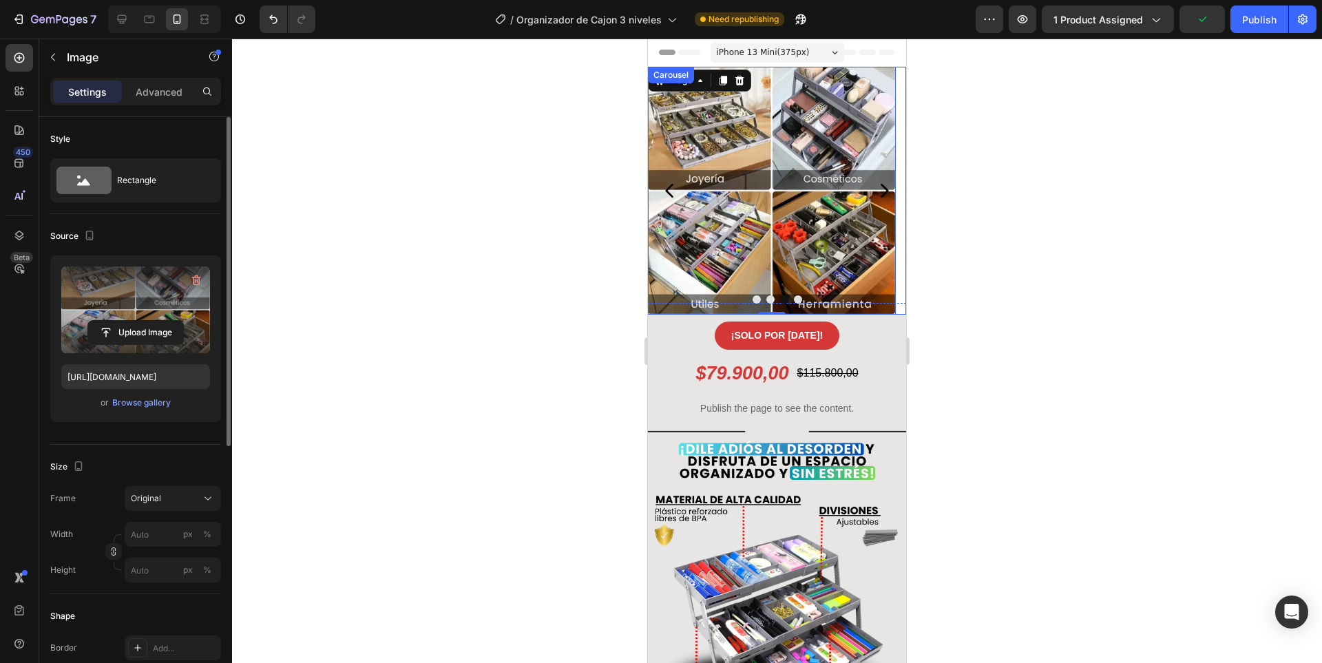
click at [675, 189] on icon "Carousel Back Arrow" at bounding box center [669, 190] width 19 height 19
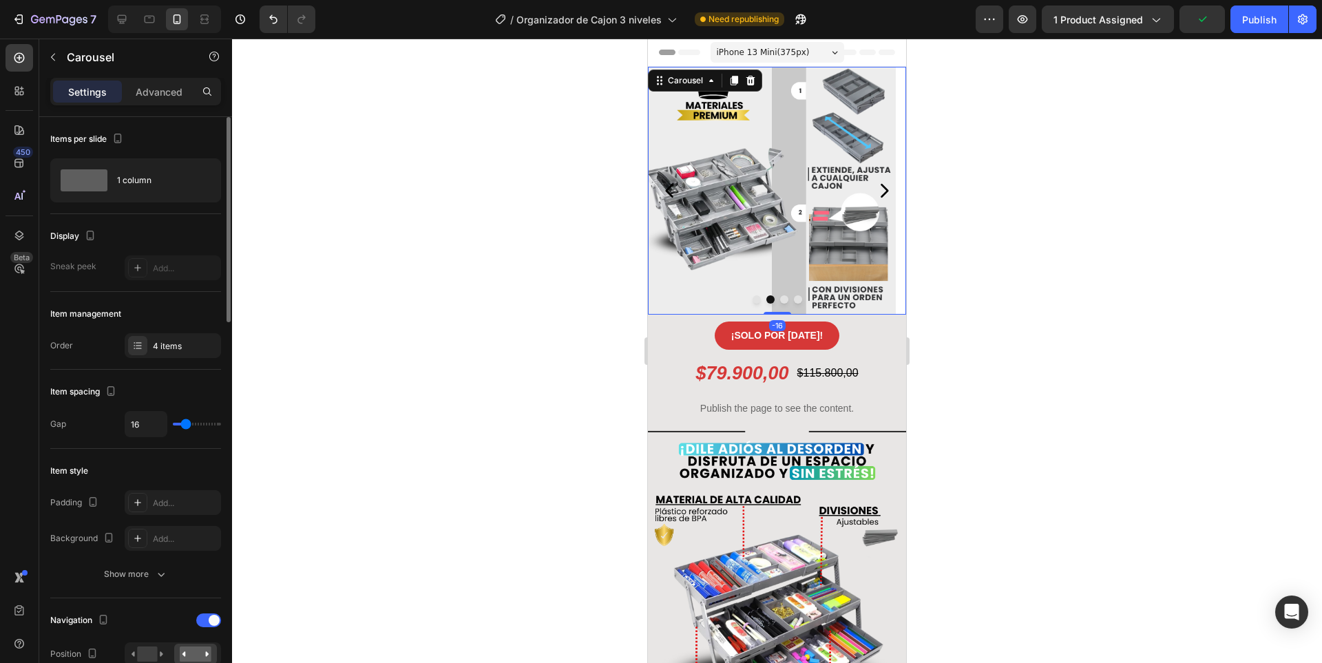
click at [675, 189] on icon "Carousel Back Arrow" at bounding box center [669, 190] width 19 height 19
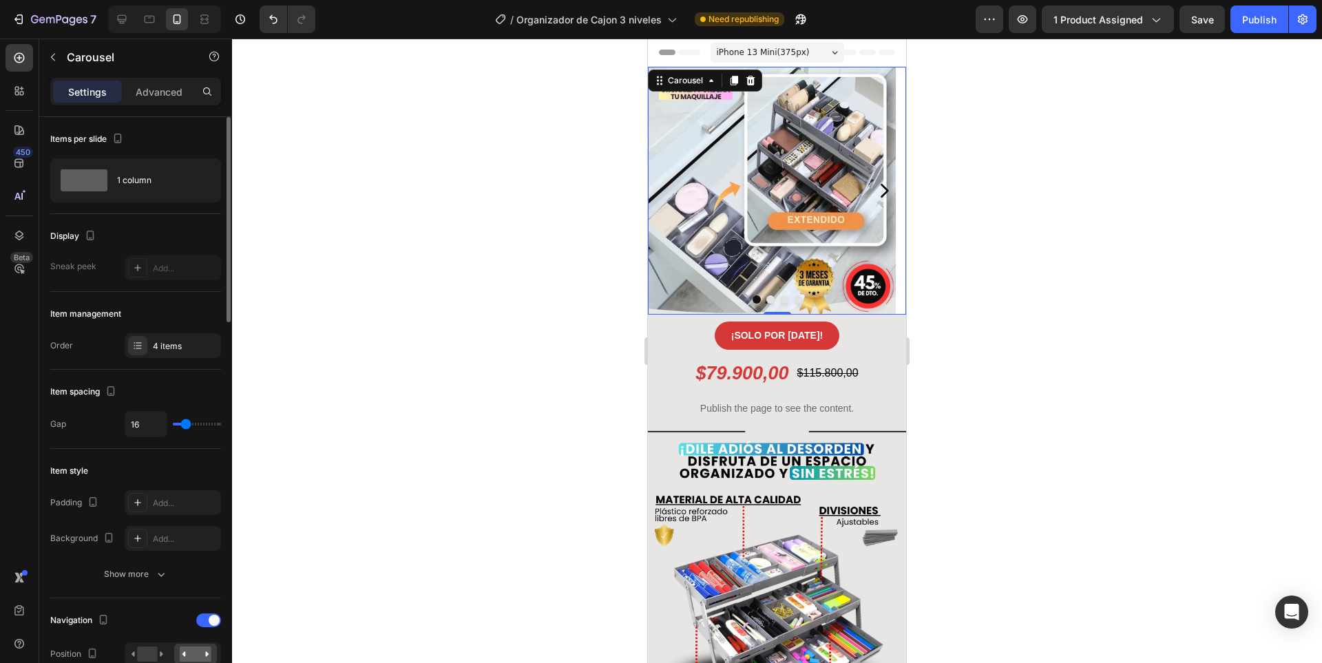
click at [940, 245] on div at bounding box center [777, 351] width 1090 height 624
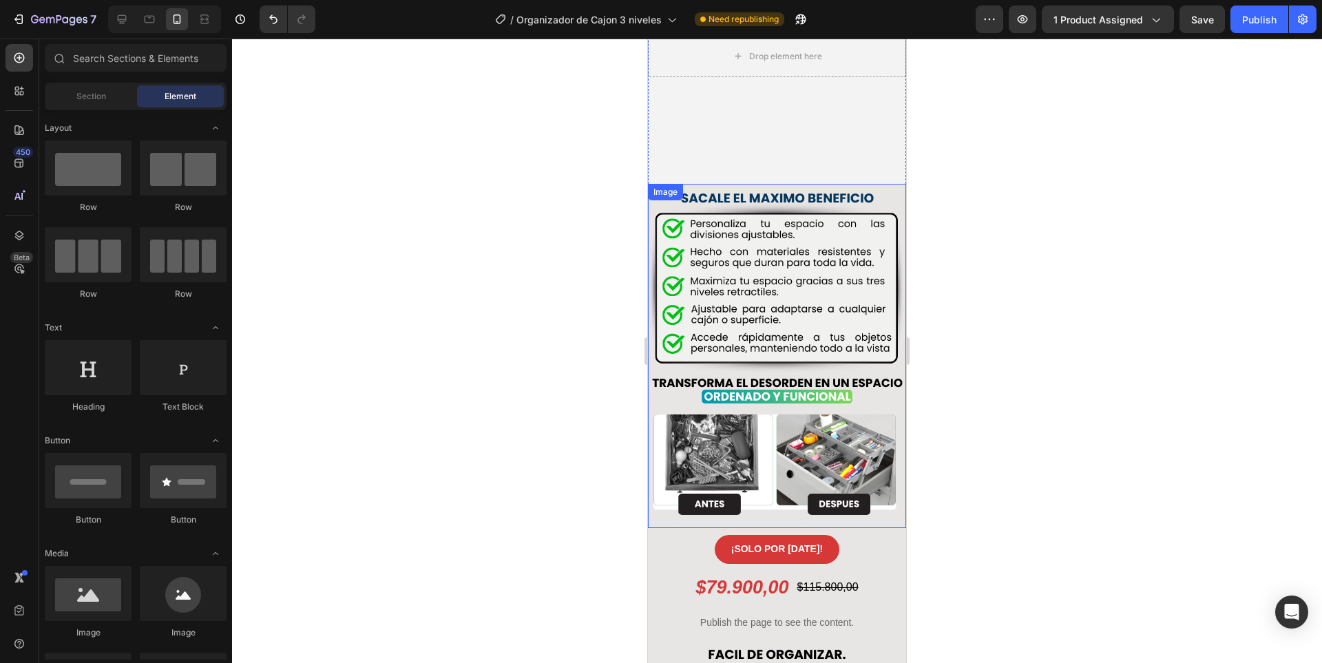
scroll to position [826, 0]
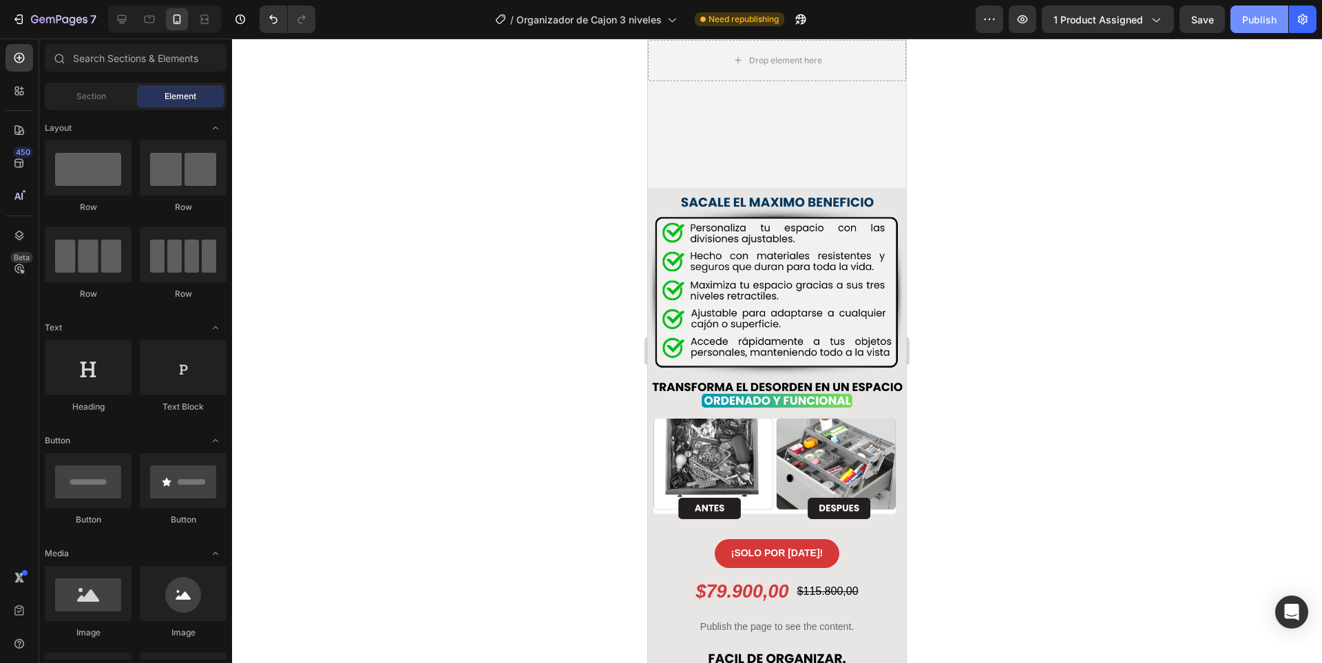
click at [1237, 23] on button "Publish" at bounding box center [1259, 20] width 58 height 28
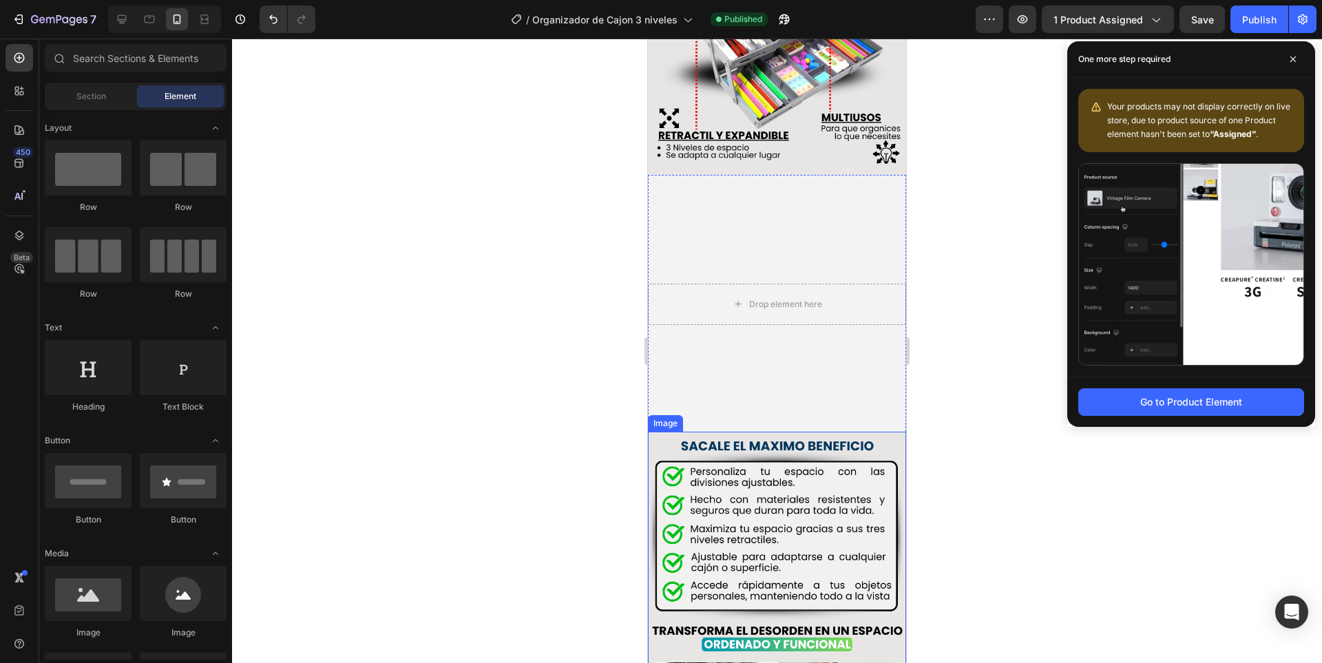
scroll to position [551, 0]
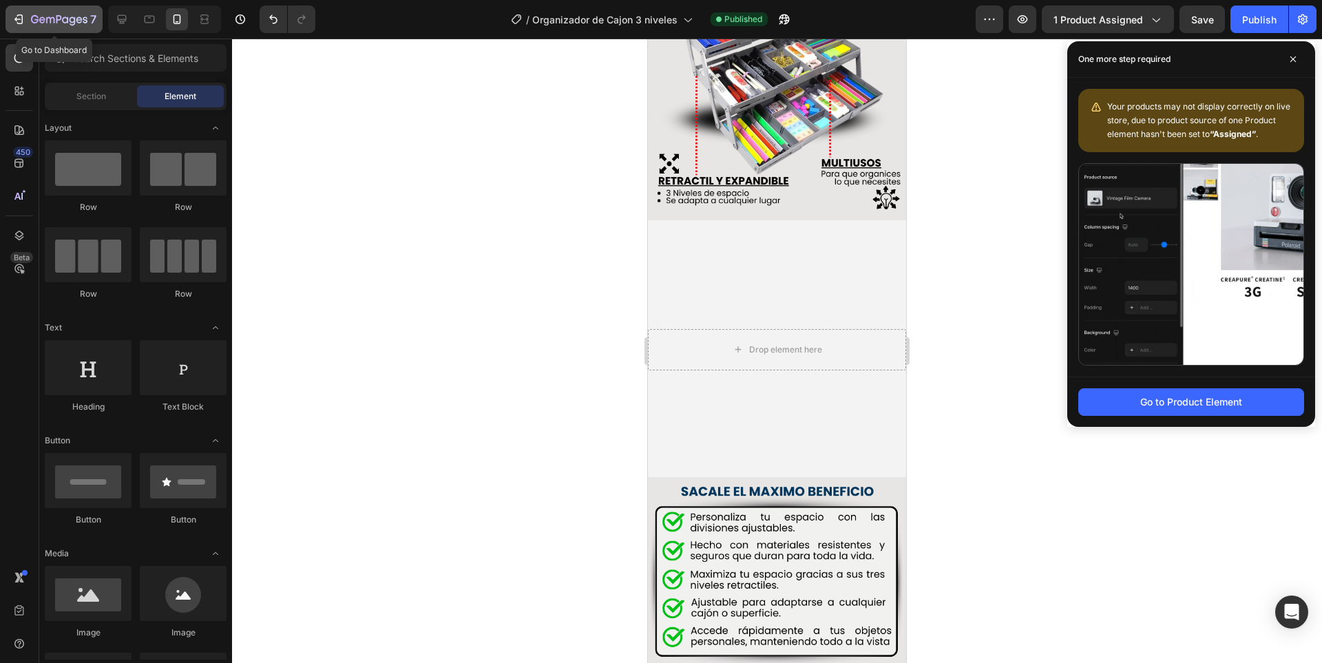
click at [32, 21] on icon "button" at bounding box center [35, 19] width 8 height 8
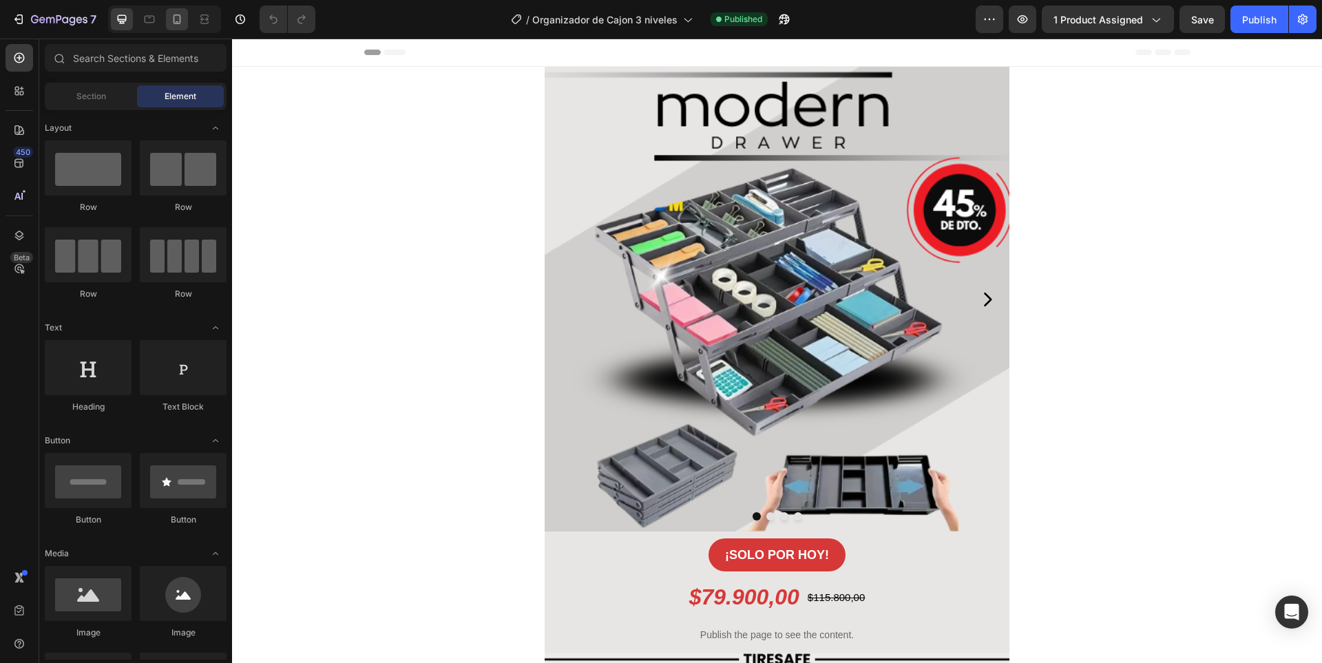
click at [167, 20] on div at bounding box center [177, 19] width 22 height 22
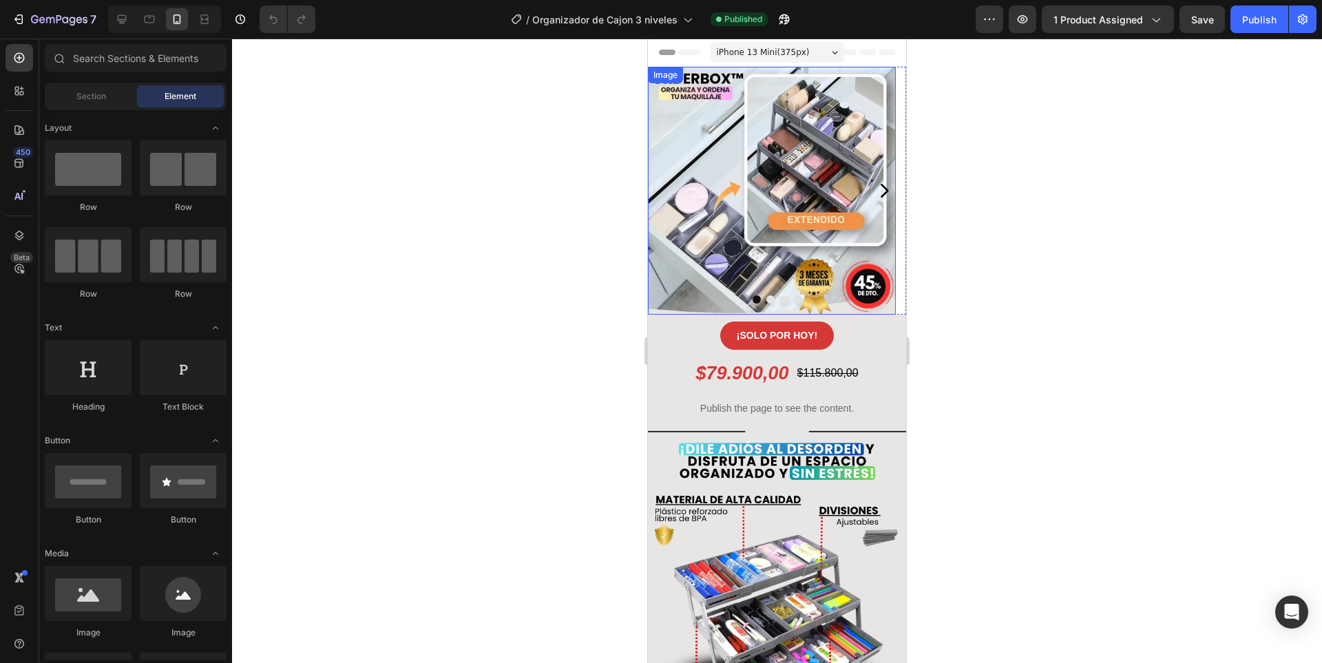
click at [690, 78] on div "Image" at bounding box center [772, 191] width 248 height 248
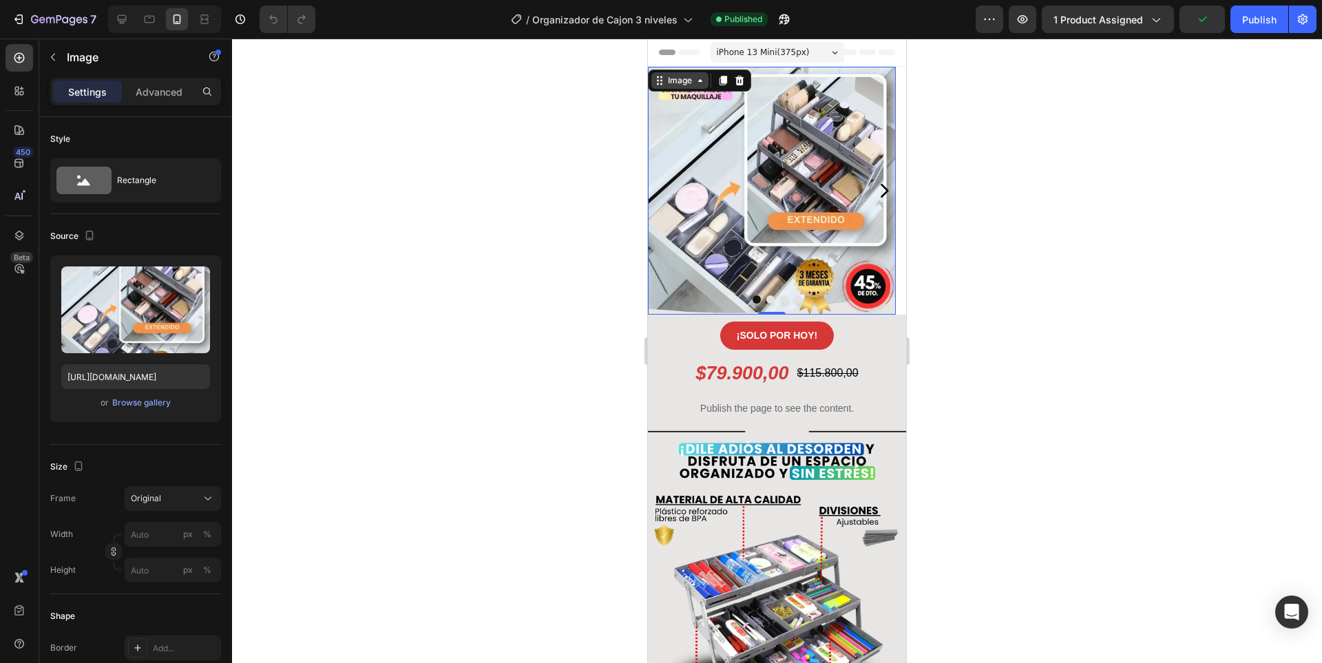
click at [691, 79] on div "Image" at bounding box center [680, 80] width 30 height 12
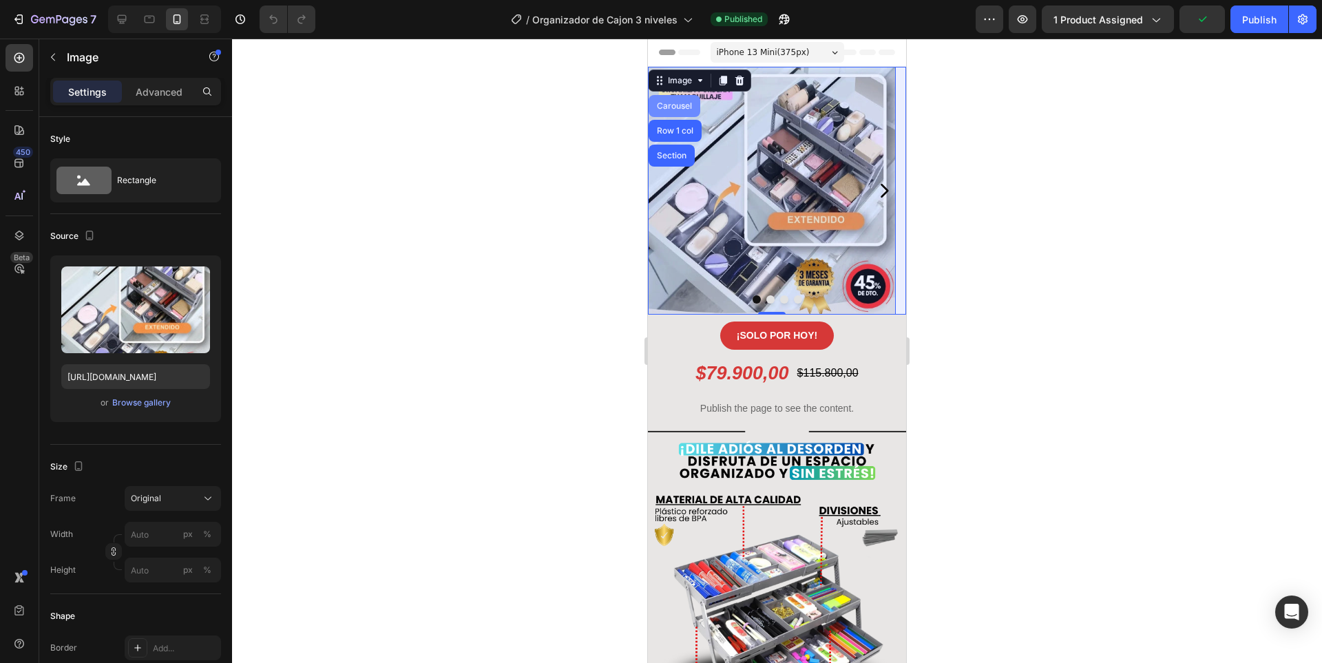
click at [672, 105] on div "Carousel" at bounding box center [674, 106] width 41 height 8
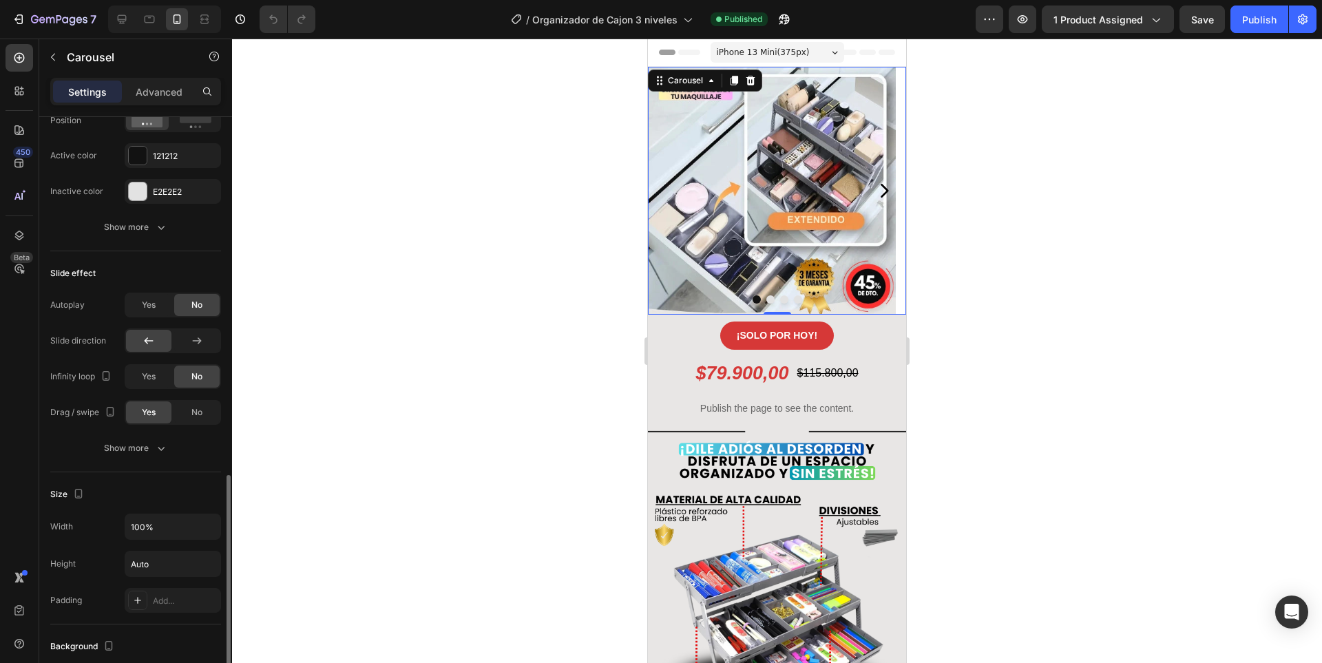
scroll to position [826, 0]
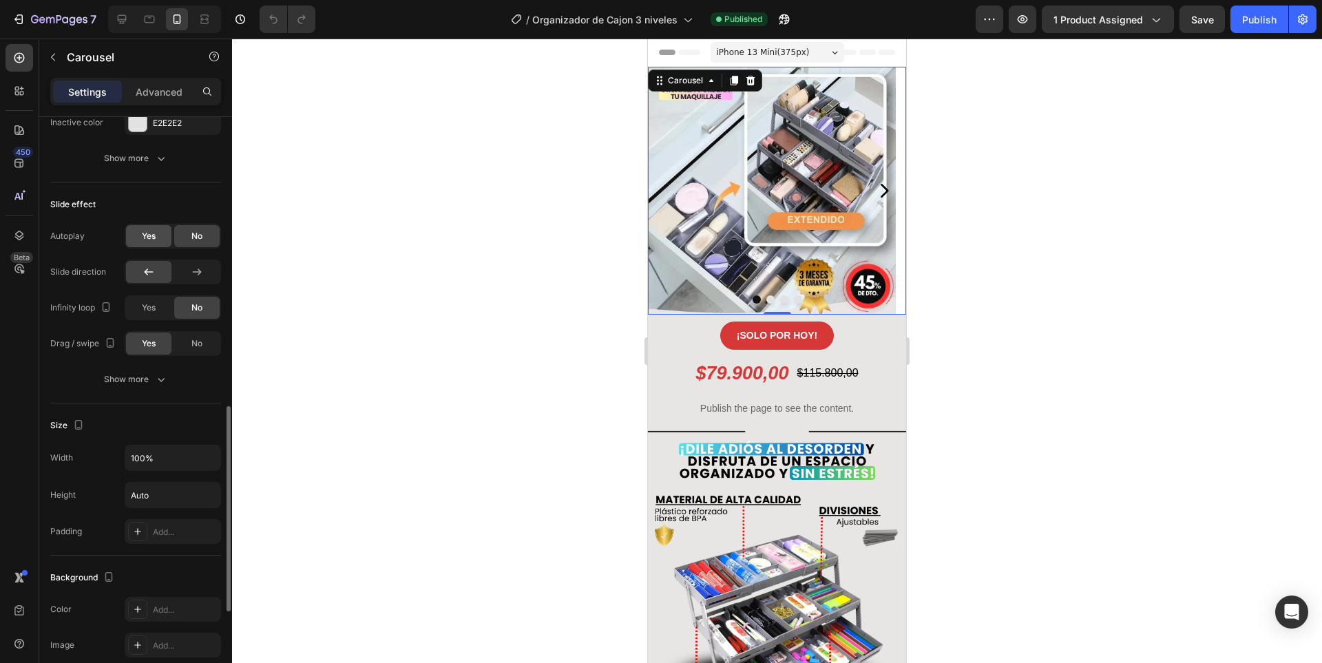
click at [144, 230] on span "Yes" at bounding box center [149, 236] width 14 height 12
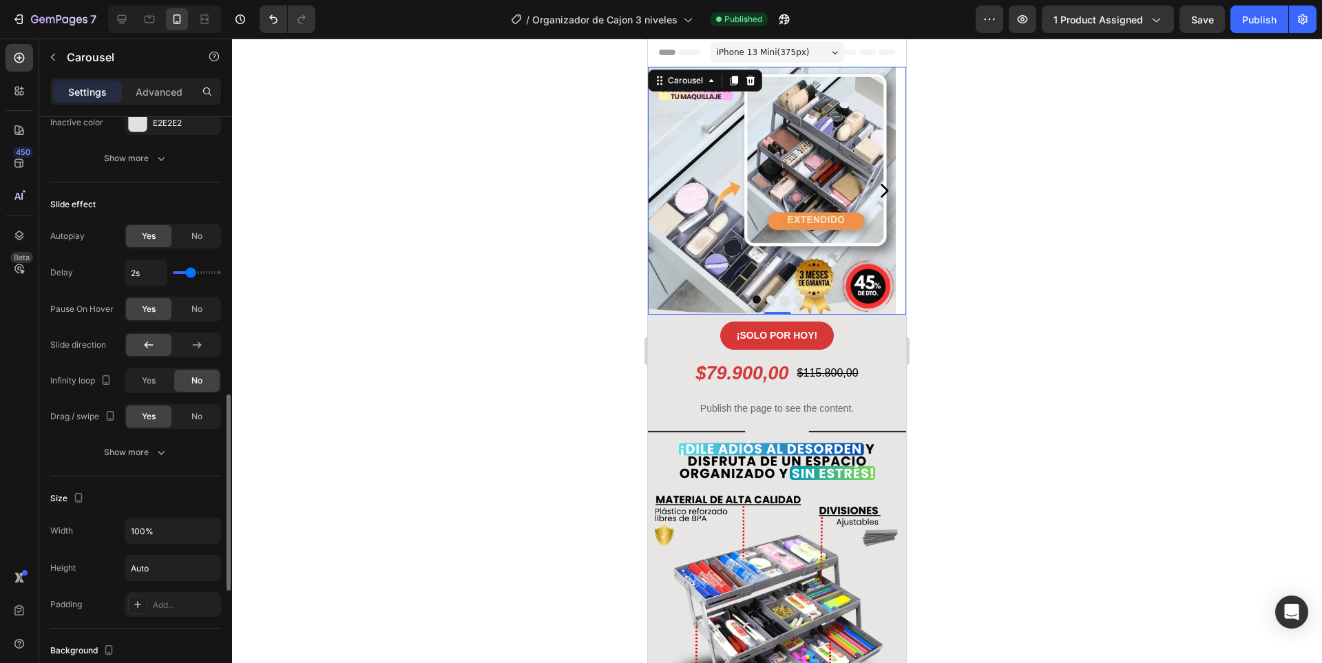
type input "1.9s"
type input "1.9"
type input "2s"
type input "2"
type input "2.1s"
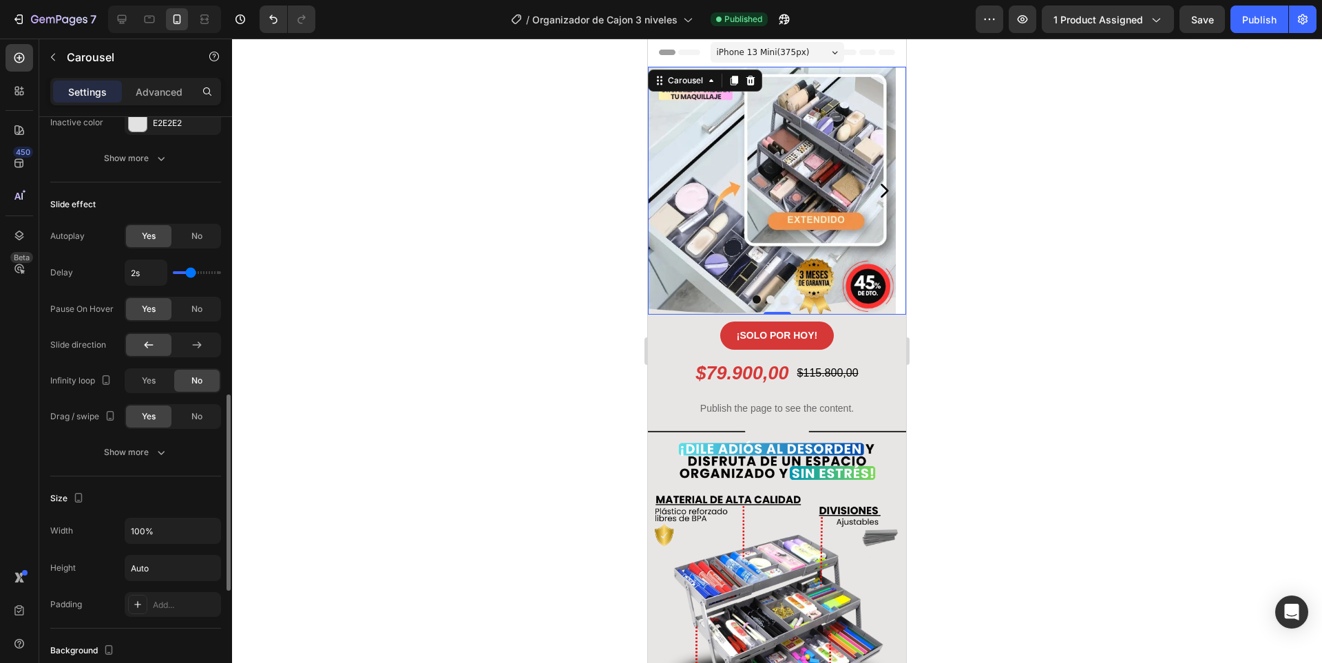
type input "2.1"
type input "2.2s"
type input "2.2"
type input "2.3s"
type input "2.3"
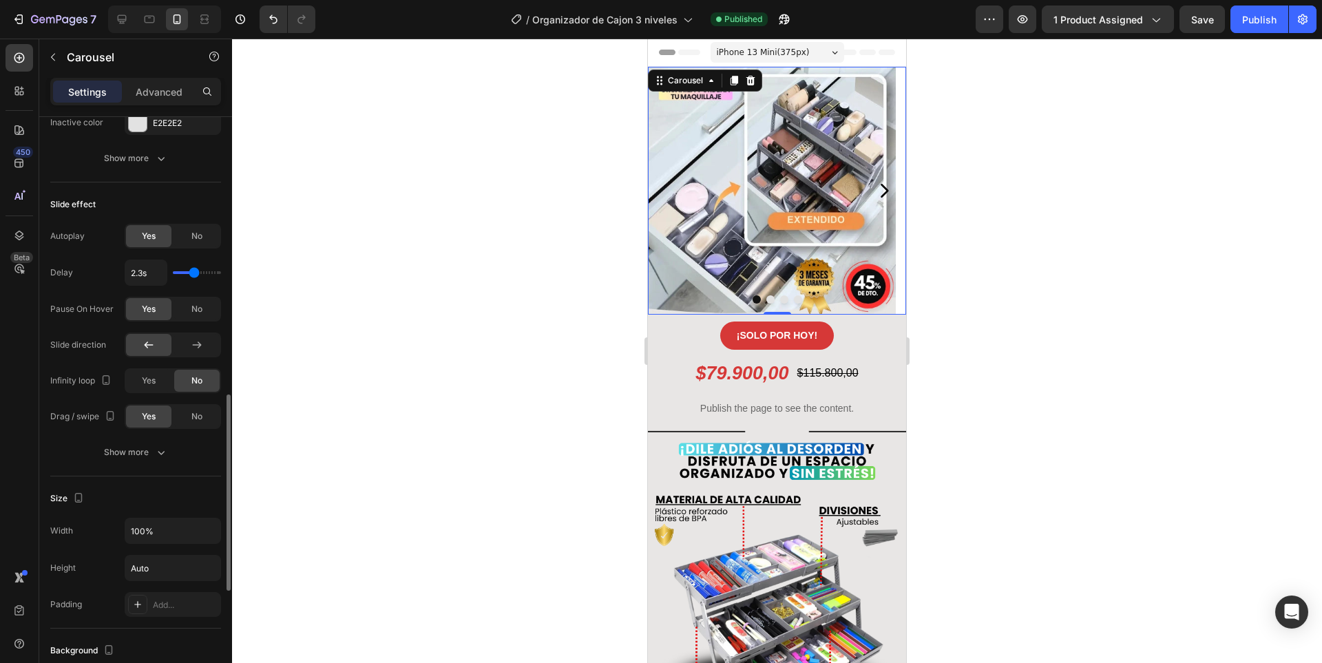
type input "2.4s"
type input "2.4"
type input "2.5s"
type input "2.5"
type input "2.6s"
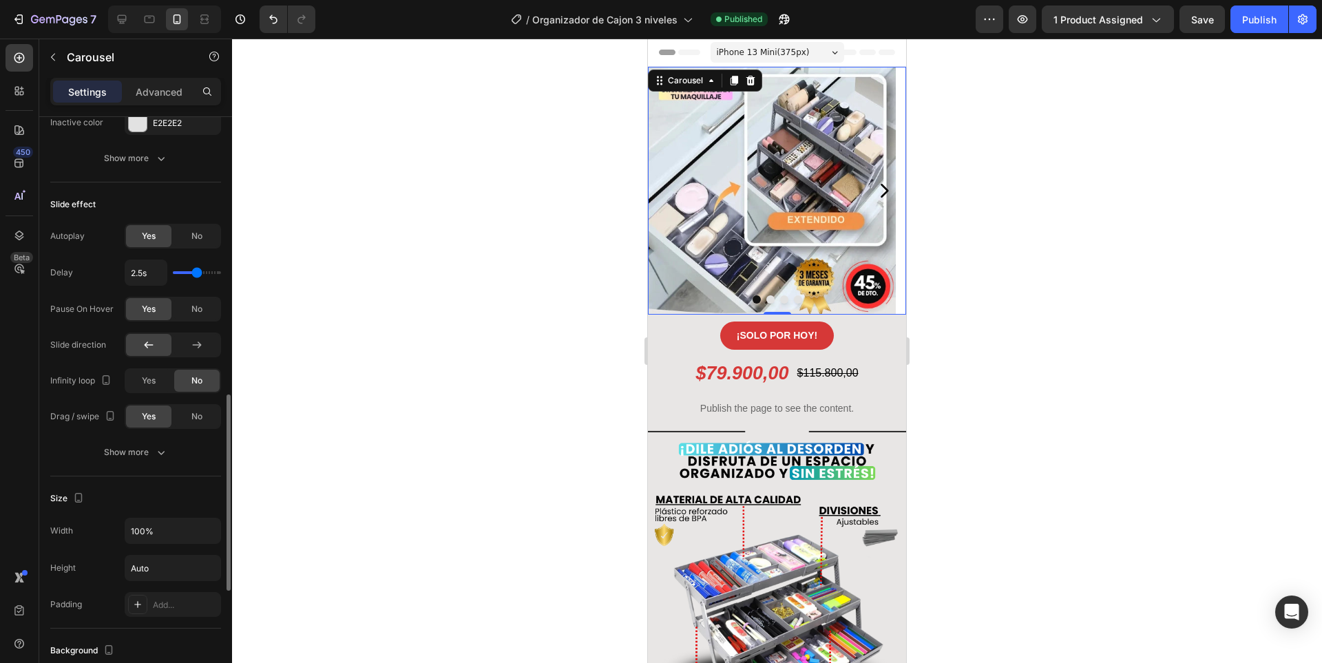
type input "2.6"
type input "2.7s"
type input "2.7"
type input "2.8s"
type input "2.8"
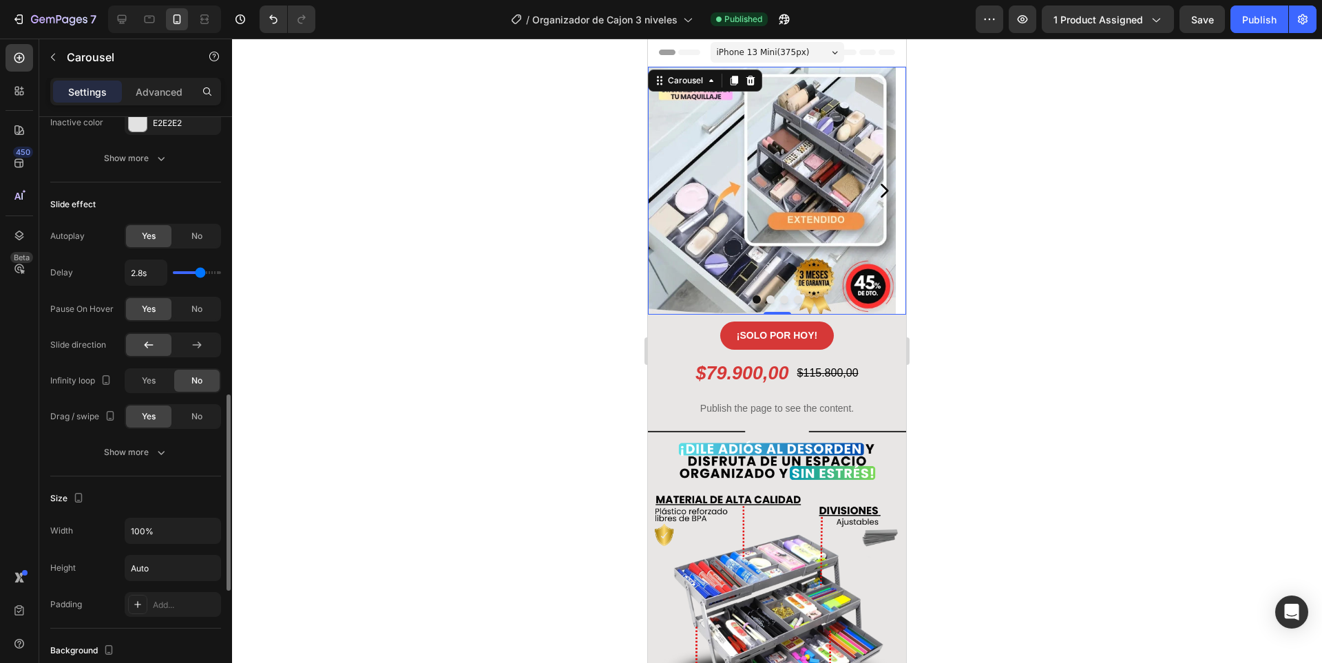
type input "2.9s"
type input "2.9"
type input "3s"
type input "3"
type input "3.1s"
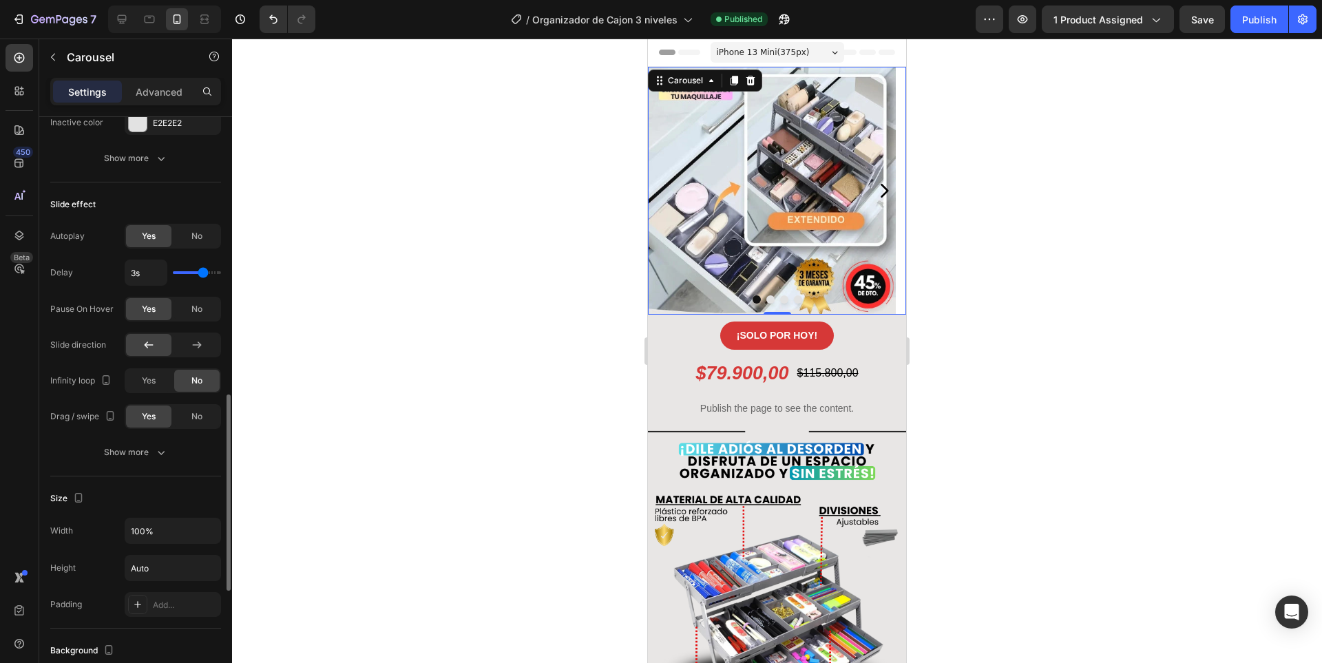
type input "3.1"
type input "3.2s"
type input "3.2"
type input "3.3s"
type input "3.3"
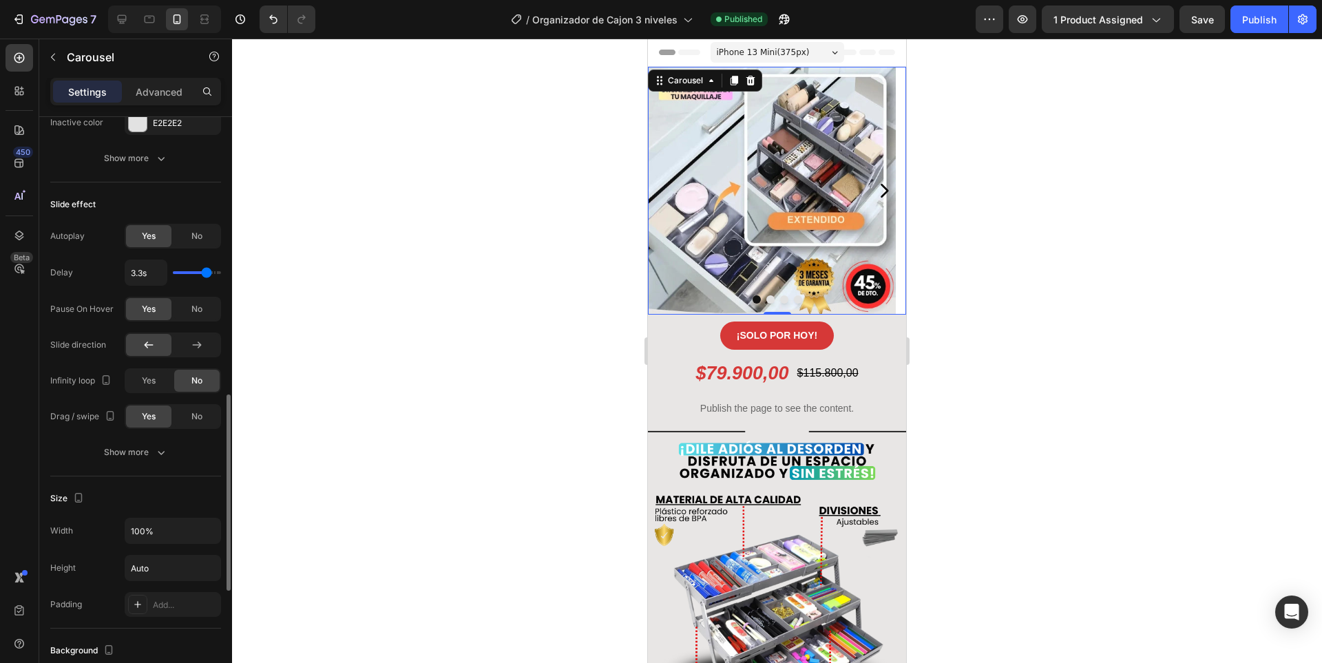
type input "3.4s"
type input "3.4"
type input "3.5s"
type input "3.5"
type input "3.6s"
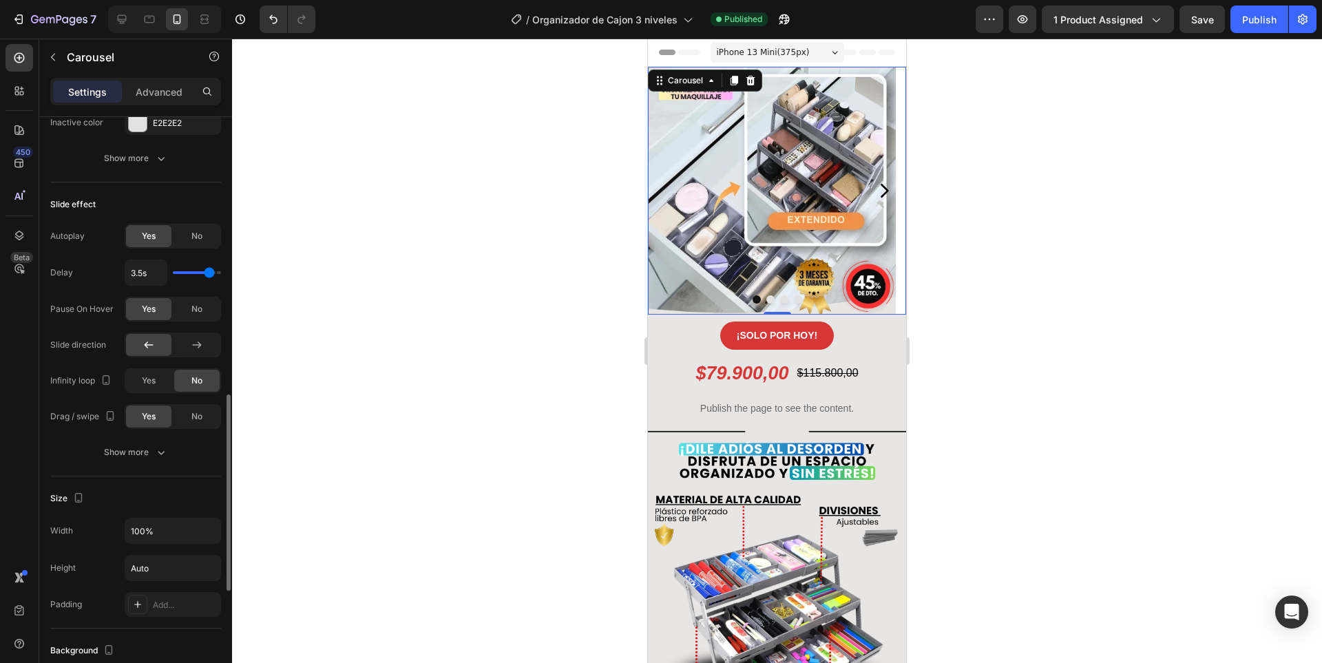
type input "3.6"
type input "3.7s"
drag, startPoint x: 189, startPoint y: 272, endPoint x: 212, endPoint y: 273, distance: 23.4
type input "3.7"
click at [212, 273] on input "range" at bounding box center [197, 272] width 48 height 3
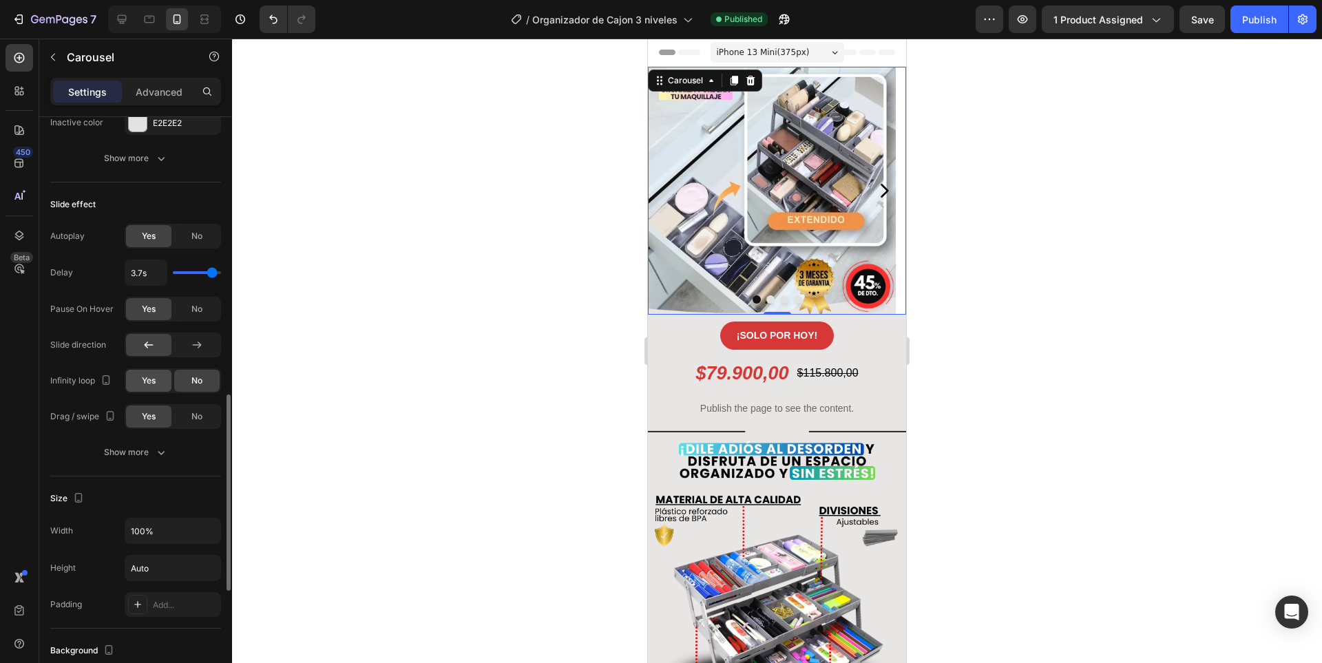
click at [148, 377] on span "Yes" at bounding box center [149, 380] width 14 height 12
click at [155, 447] on icon "button" at bounding box center [161, 452] width 14 height 14
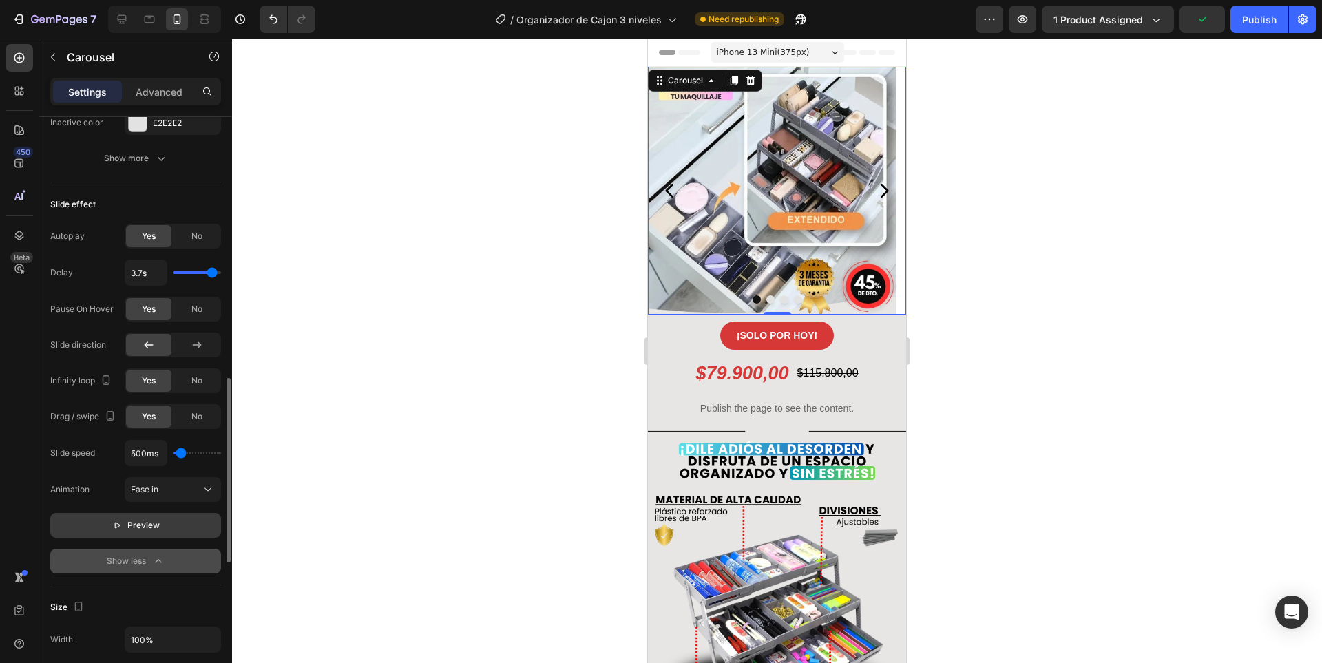
click at [142, 522] on span "Preview" at bounding box center [143, 525] width 32 height 14
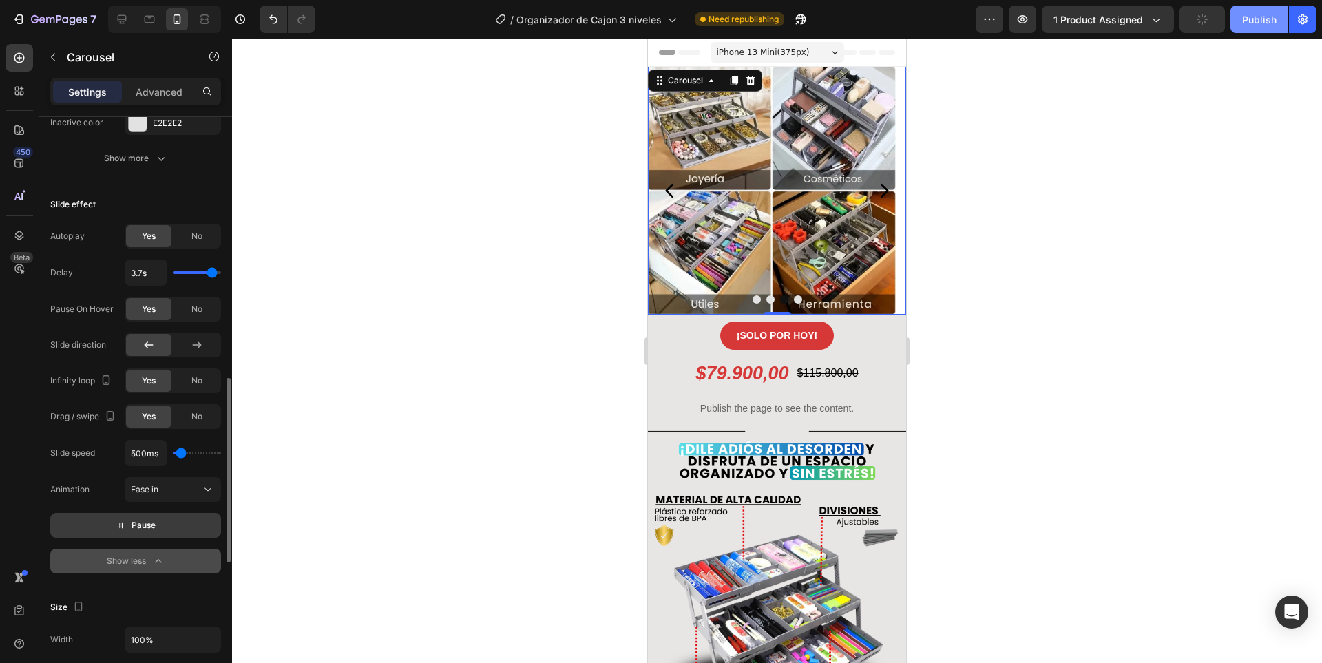
click at [1242, 18] on div "Publish" at bounding box center [1259, 19] width 34 height 14
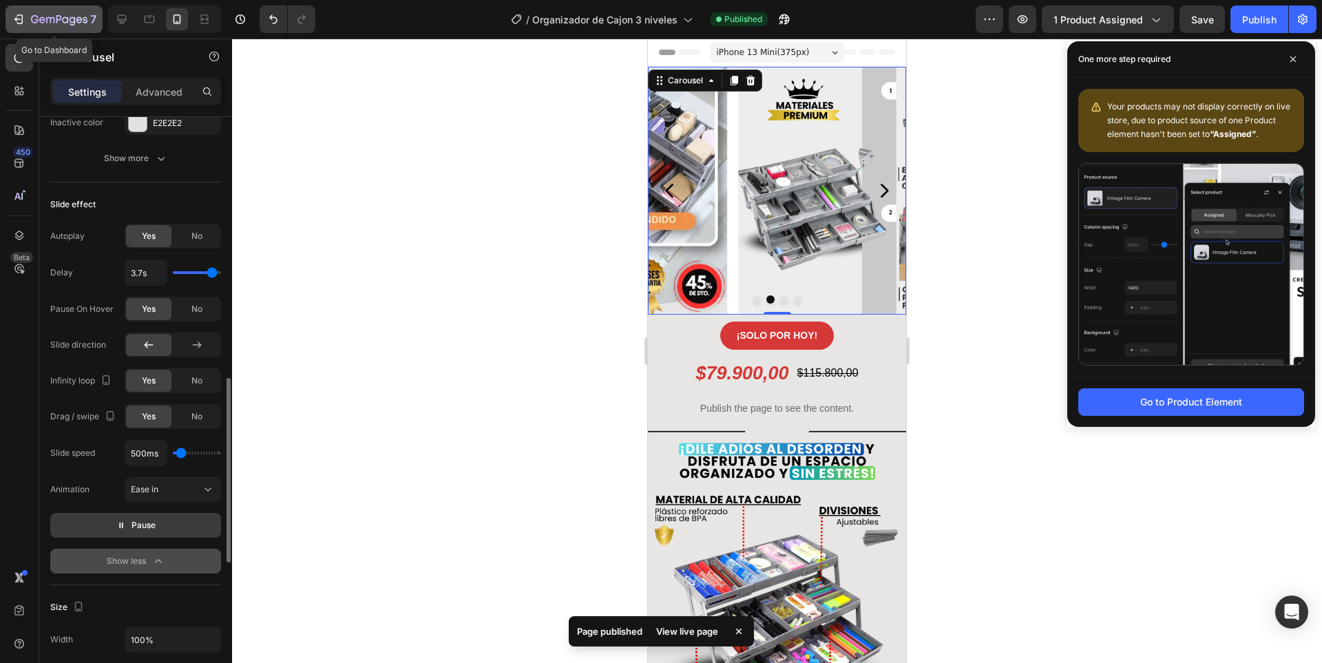
click at [23, 17] on icon "button" at bounding box center [19, 19] width 14 height 14
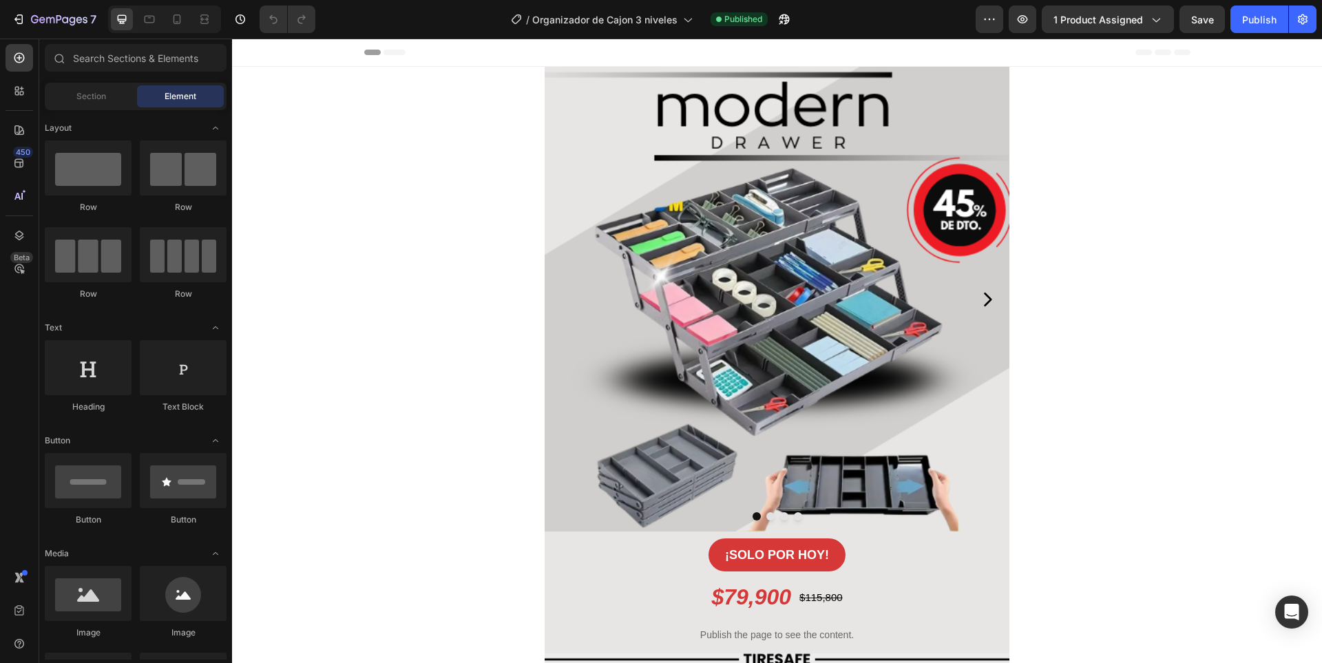
click at [181, 32] on div at bounding box center [164, 20] width 113 height 28
click at [180, 27] on div at bounding box center [177, 19] width 22 height 22
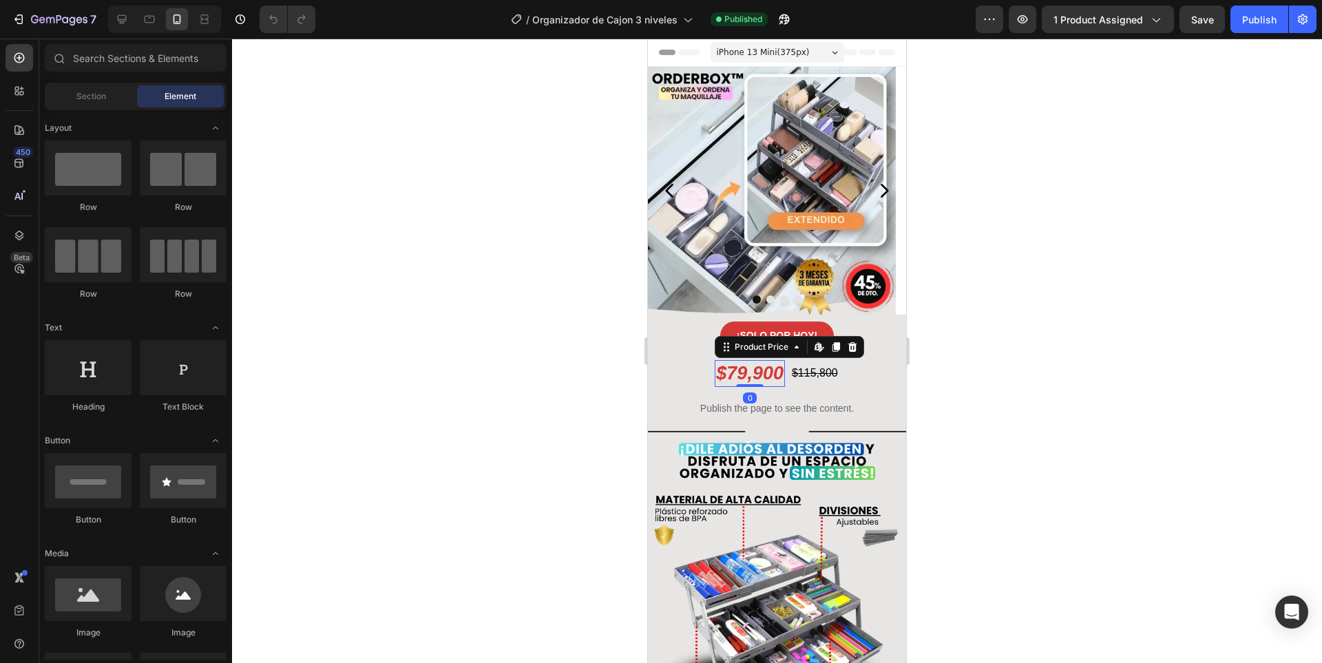
click at [750, 374] on div "$79,900" at bounding box center [750, 373] width 70 height 27
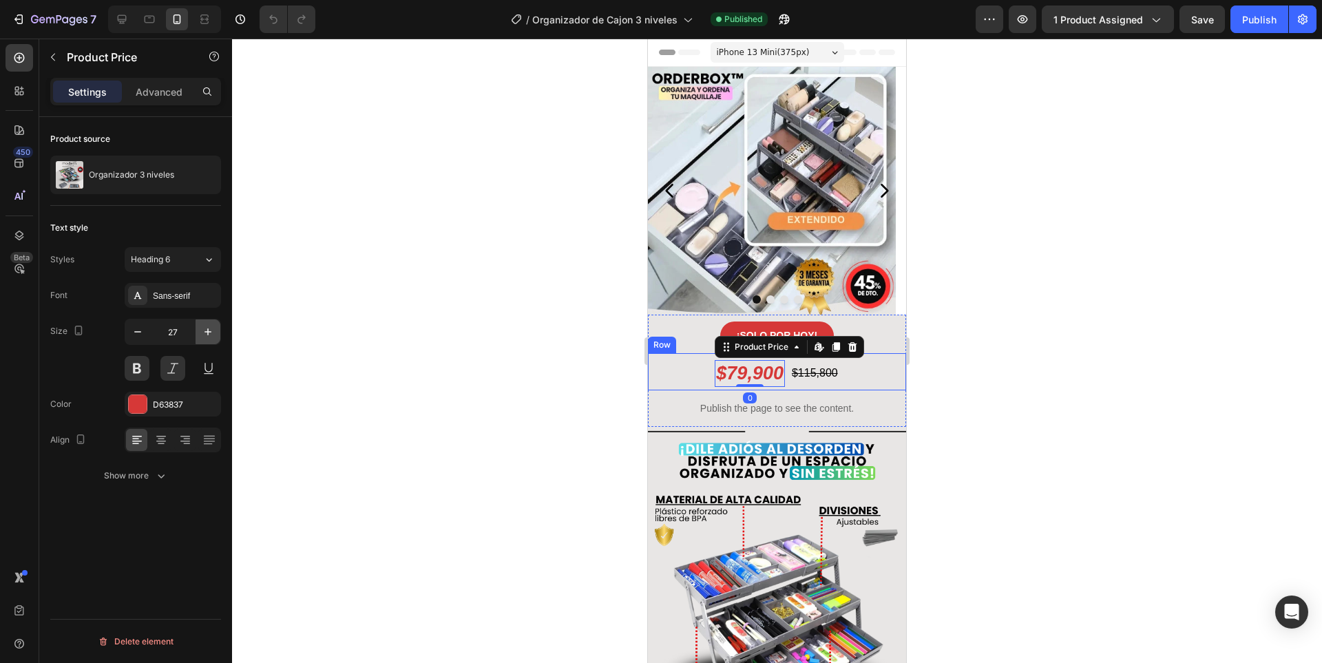
click at [204, 324] on button "button" at bounding box center [207, 331] width 25 height 25
type input "28"
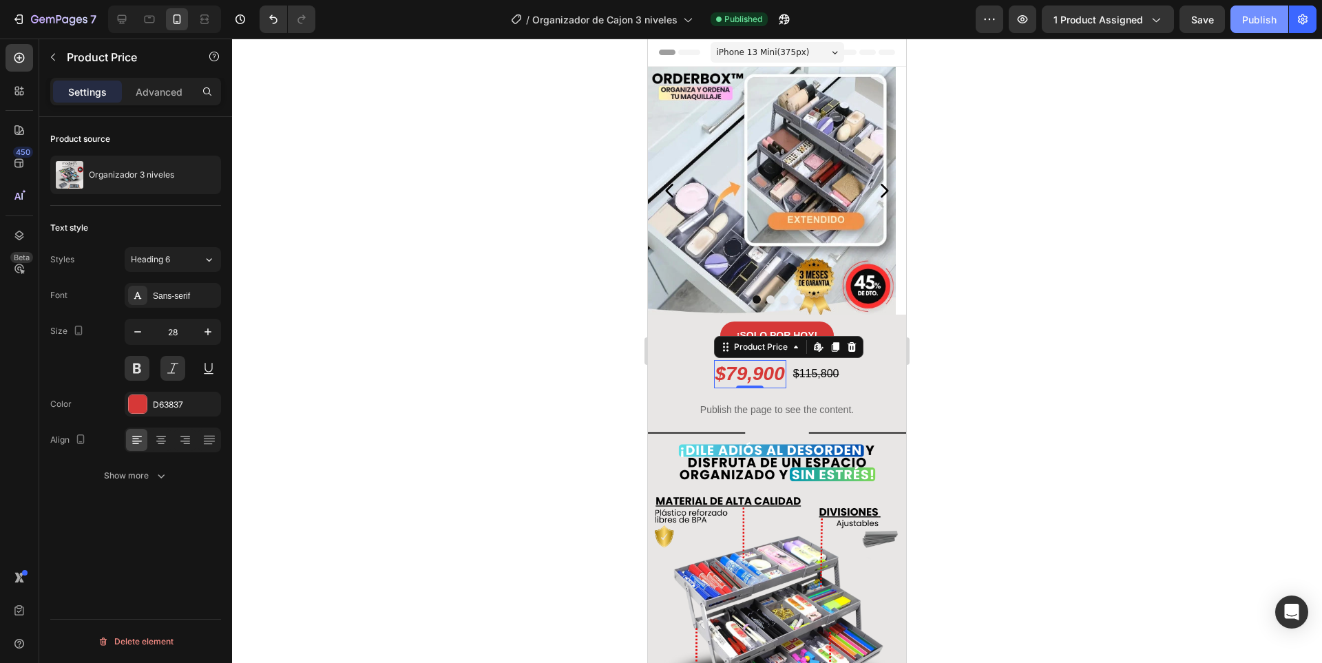
click at [1273, 24] on div "Publish" at bounding box center [1259, 19] width 34 height 14
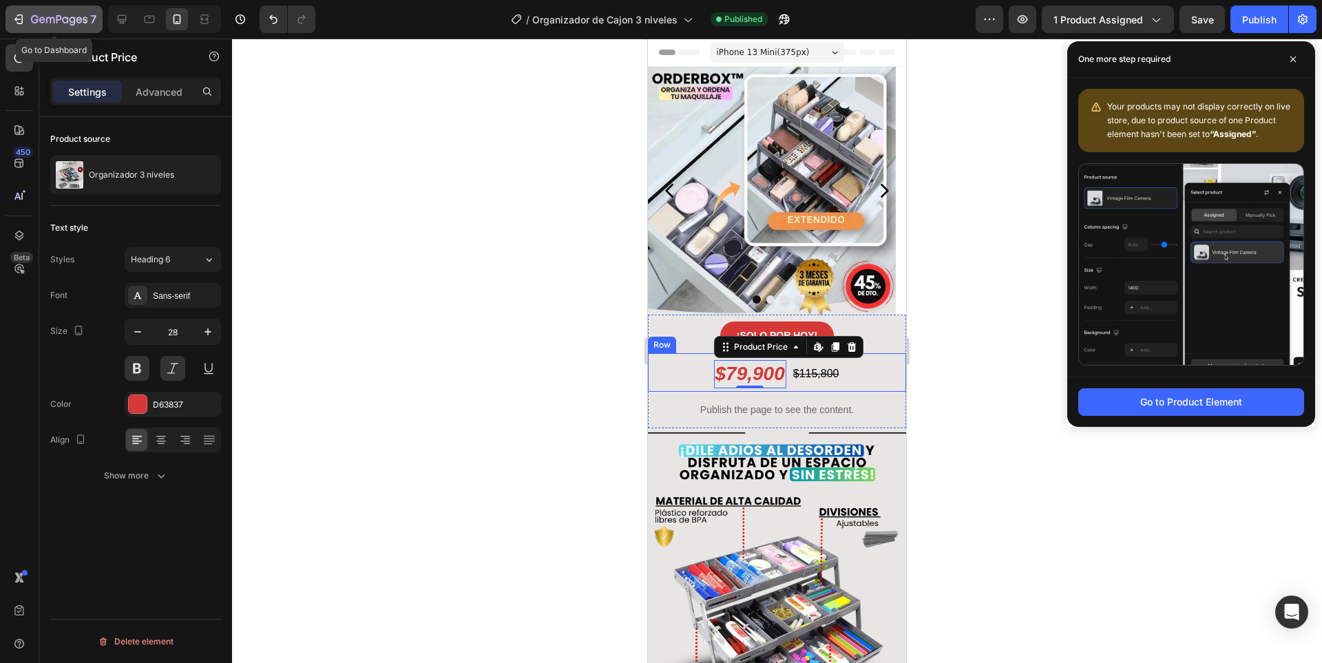
click at [21, 26] on div "7" at bounding box center [54, 19] width 85 height 17
